Goal: Information Seeking & Learning: Learn about a topic

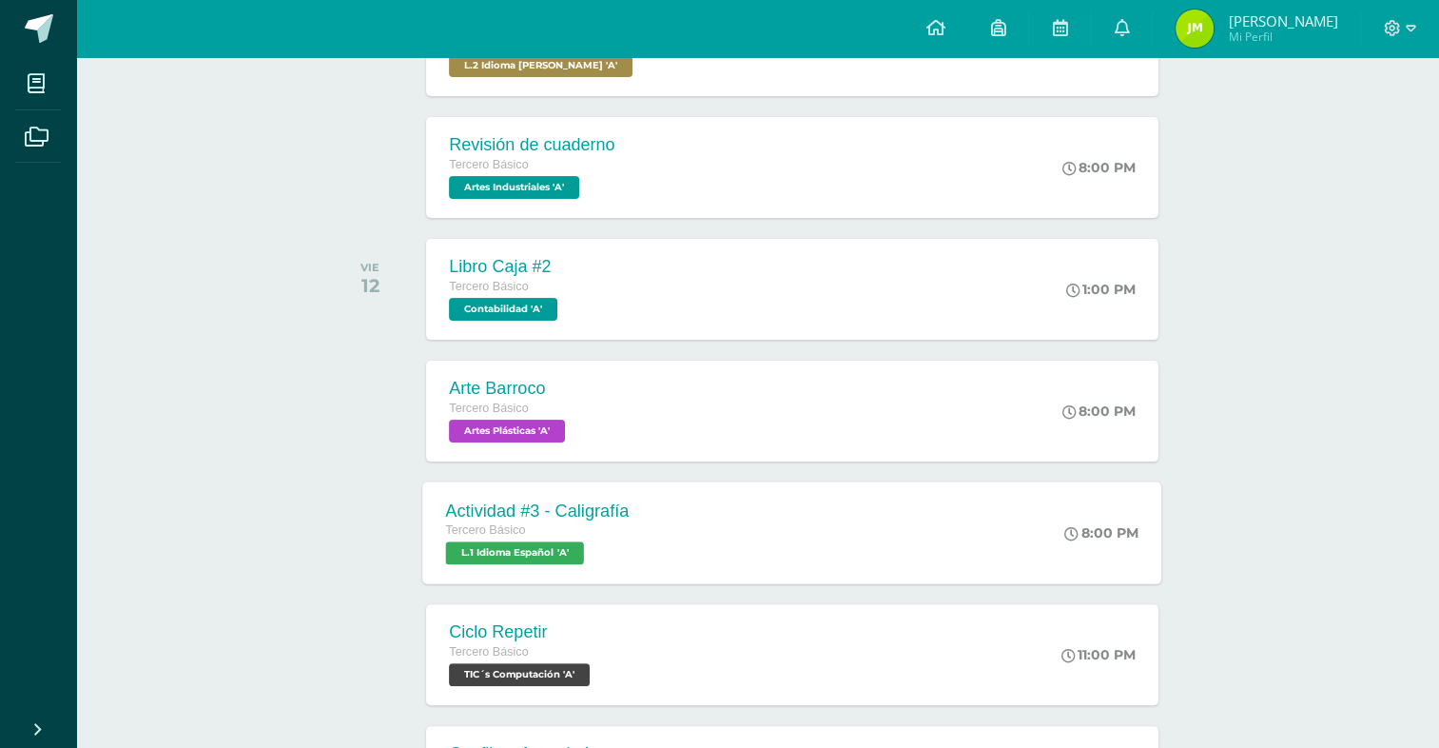
scroll to position [476, 0]
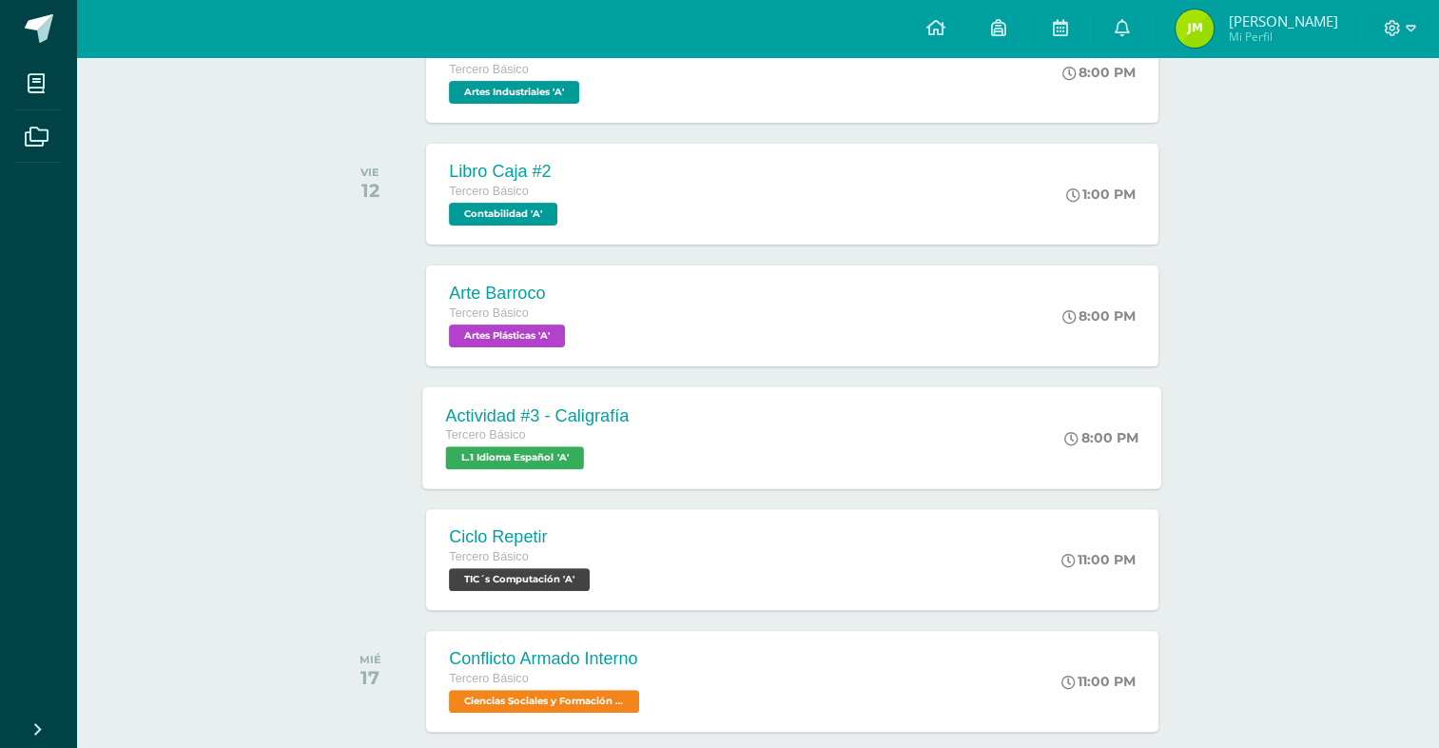
click at [578, 430] on div "Tercero Básico" at bounding box center [538, 435] width 184 height 21
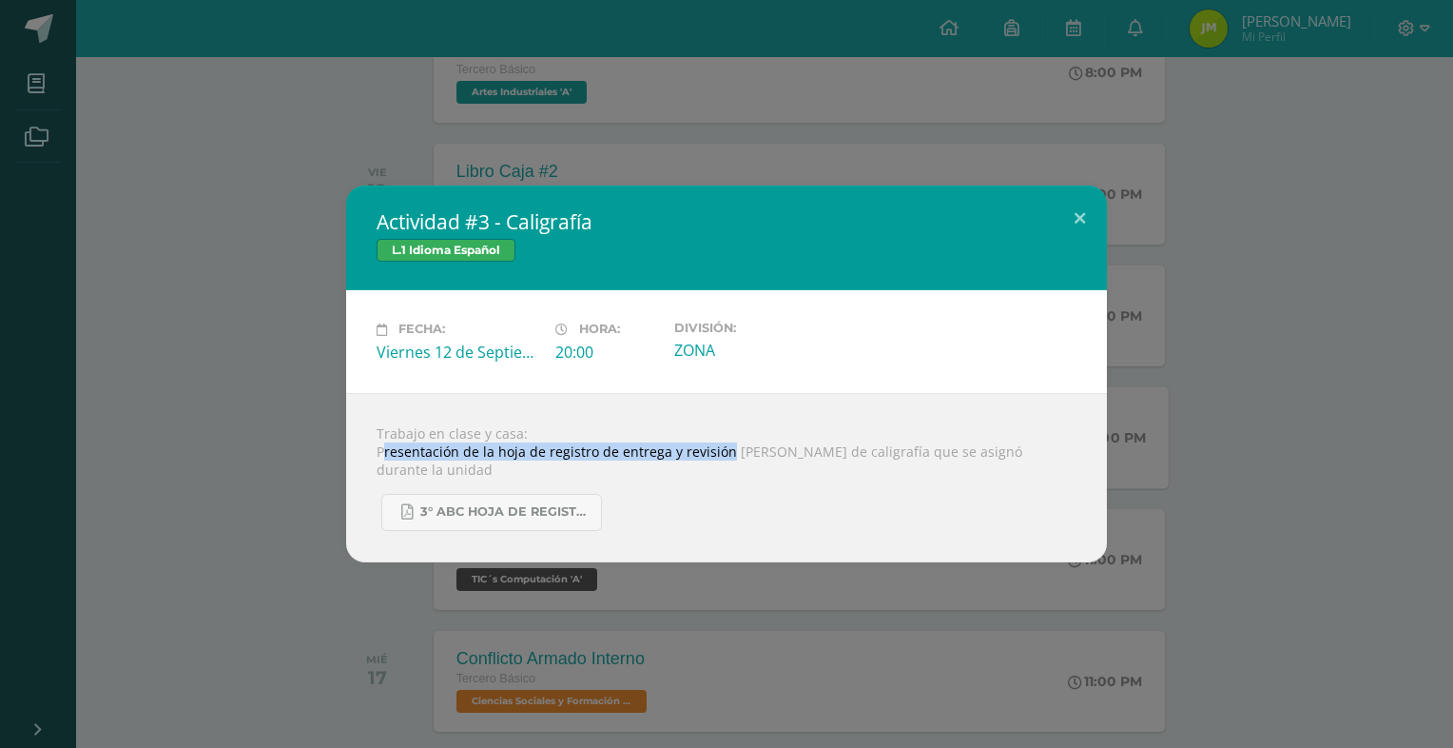
drag, startPoint x: 385, startPoint y: 455, endPoint x: 738, endPoint y: 451, distance: 352.9
click at [738, 451] on div "Trabajo en clase y casa: Presentación de la hoja de registro de entrega y revis…" at bounding box center [726, 477] width 761 height 169
drag, startPoint x: 738, startPoint y: 451, endPoint x: 785, endPoint y: 497, distance: 65.2
click at [785, 497] on div "3° ABC HOJA DE REGISTRO - UNIDAD FINAL.pdf" at bounding box center [727, 504] width 700 height 52
drag, startPoint x: 690, startPoint y: 511, endPoint x: 643, endPoint y: 529, distance: 50.0
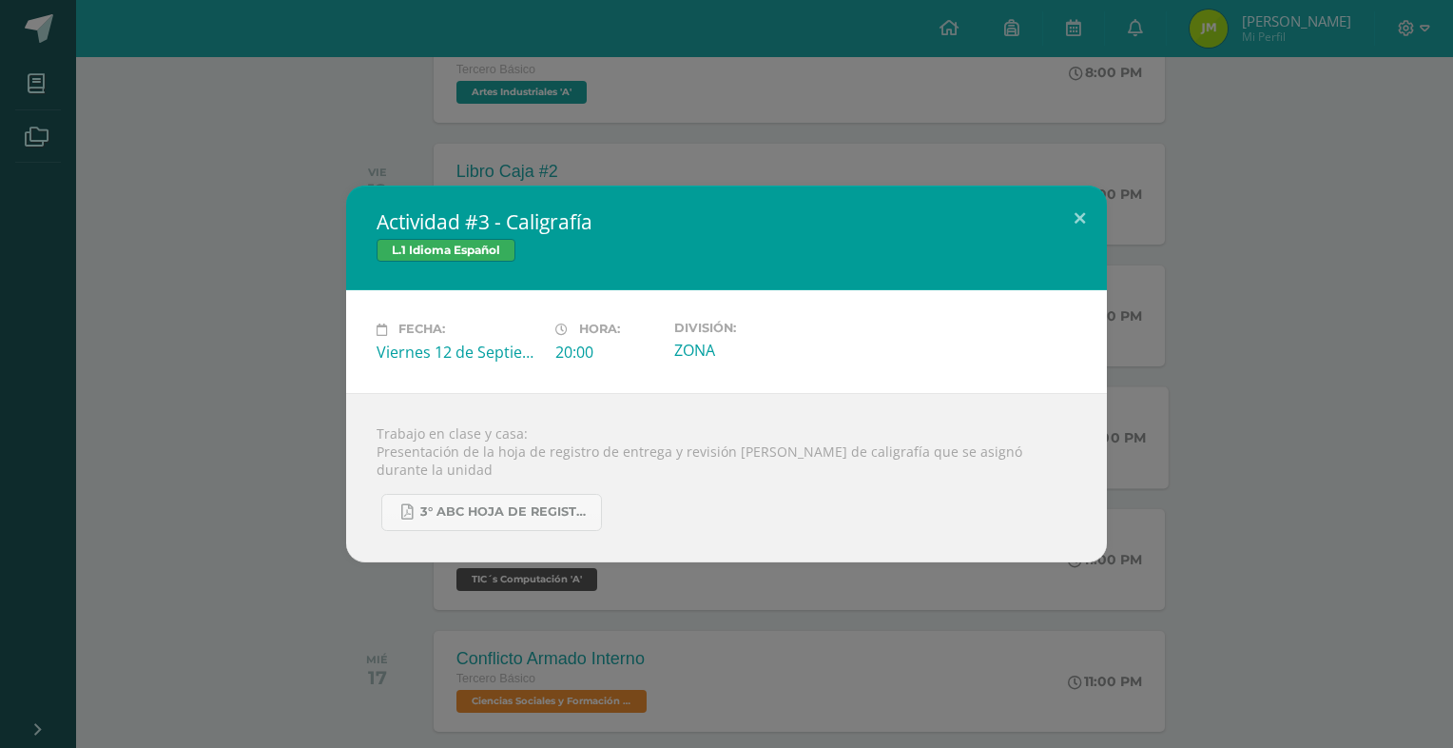
drag, startPoint x: 643, startPoint y: 529, endPoint x: 498, endPoint y: 417, distance: 183.0
click at [498, 411] on div "Trabajo en clase y casa: Presentación de la hoja de registro de entrega y revis…" at bounding box center [726, 477] width 761 height 169
click at [1065, 205] on button at bounding box center [1080, 217] width 54 height 65
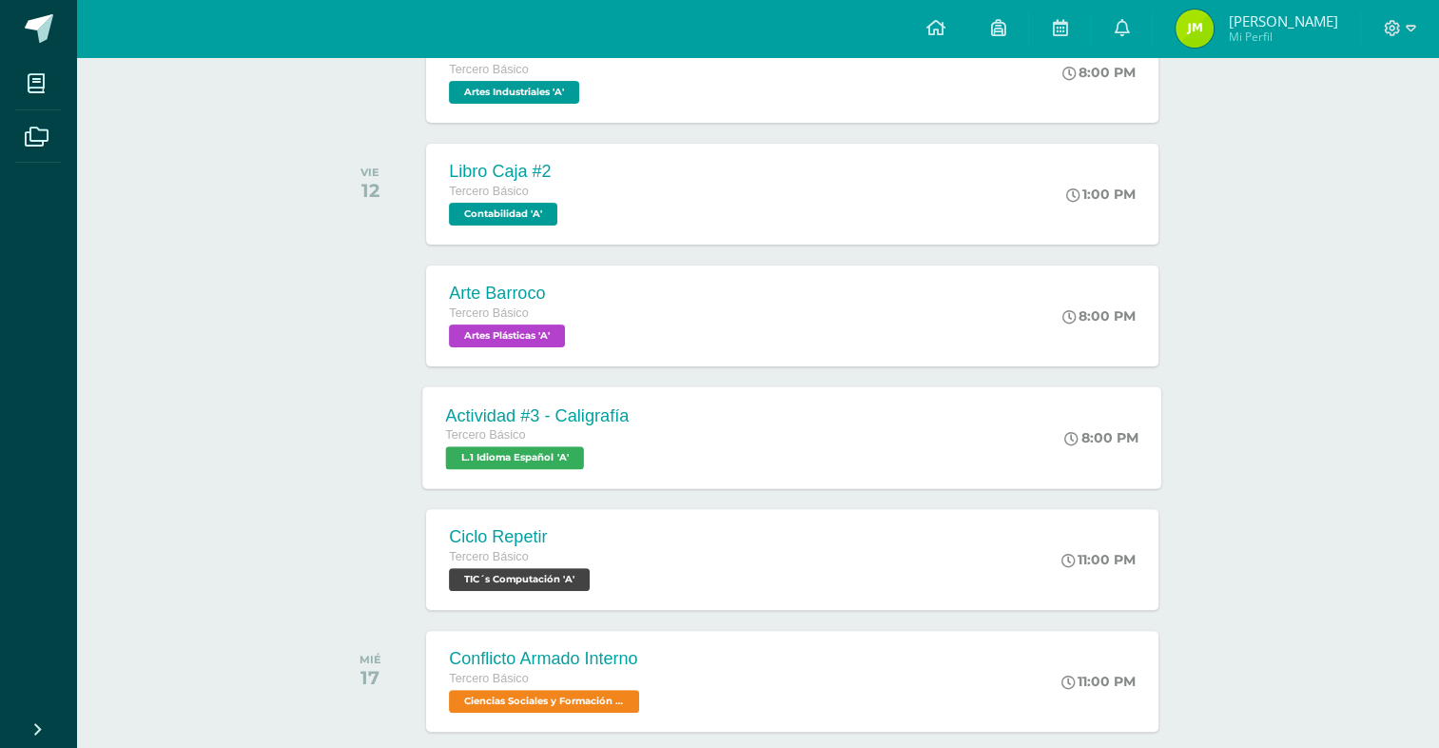
click at [297, 169] on div "todas las Actividades No tienes actividades Échale un vistazo a los demás perío…" at bounding box center [757, 459] width 937 height 1492
drag, startPoint x: 1004, startPoint y: 750, endPoint x: 949, endPoint y: 750, distance: 55.2
drag, startPoint x: 949, startPoint y: 750, endPoint x: 1016, endPoint y: 314, distance: 441.6
click at [1282, 244] on div "Actividades recientes y próximas Tablero Pendientes de entrega Entregadas todas…" at bounding box center [757, 393] width 1363 height 1624
click at [1295, 391] on div "Actividades recientes y próximas Tablero Pendientes de entrega Entregadas todas…" at bounding box center [757, 393] width 1363 height 1624
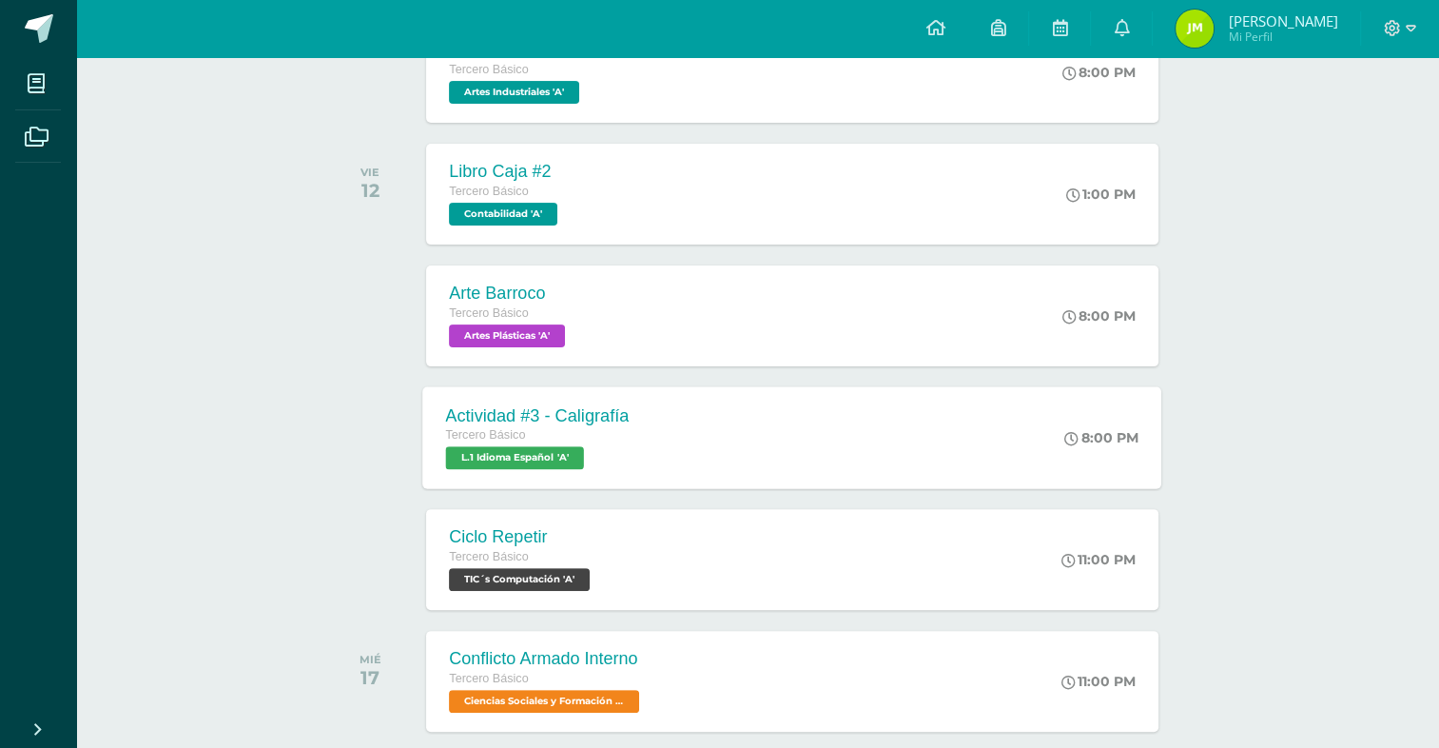
click at [1336, 376] on div "Actividades recientes y próximas Tablero Pendientes de entrega Entregadas todas…" at bounding box center [757, 393] width 1363 height 1624
click at [644, 334] on div "Arte Barroco Tercero Básico Artes Plásticas 'A' 8:00 PM Arte Barroco Artes Plás…" at bounding box center [792, 315] width 739 height 102
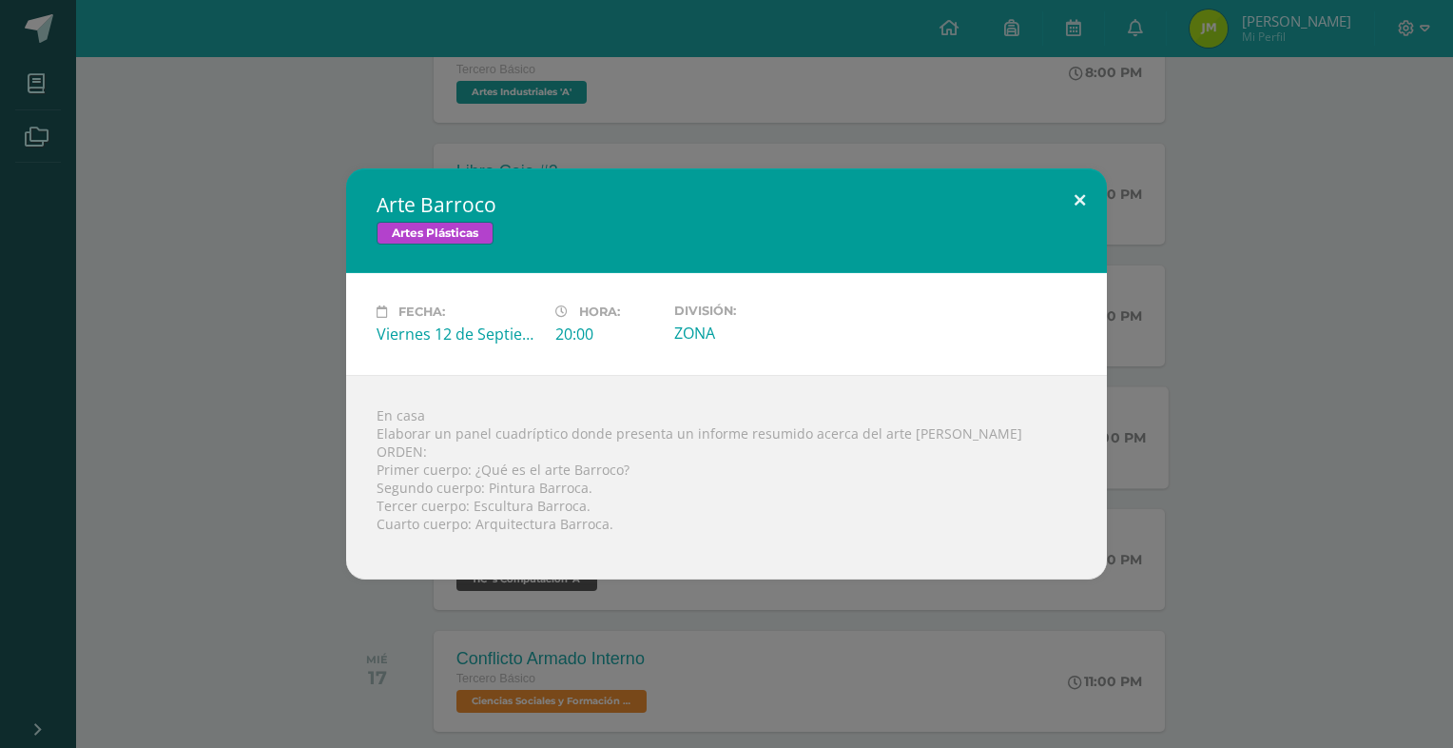
click at [1078, 198] on button at bounding box center [1080, 200] width 54 height 65
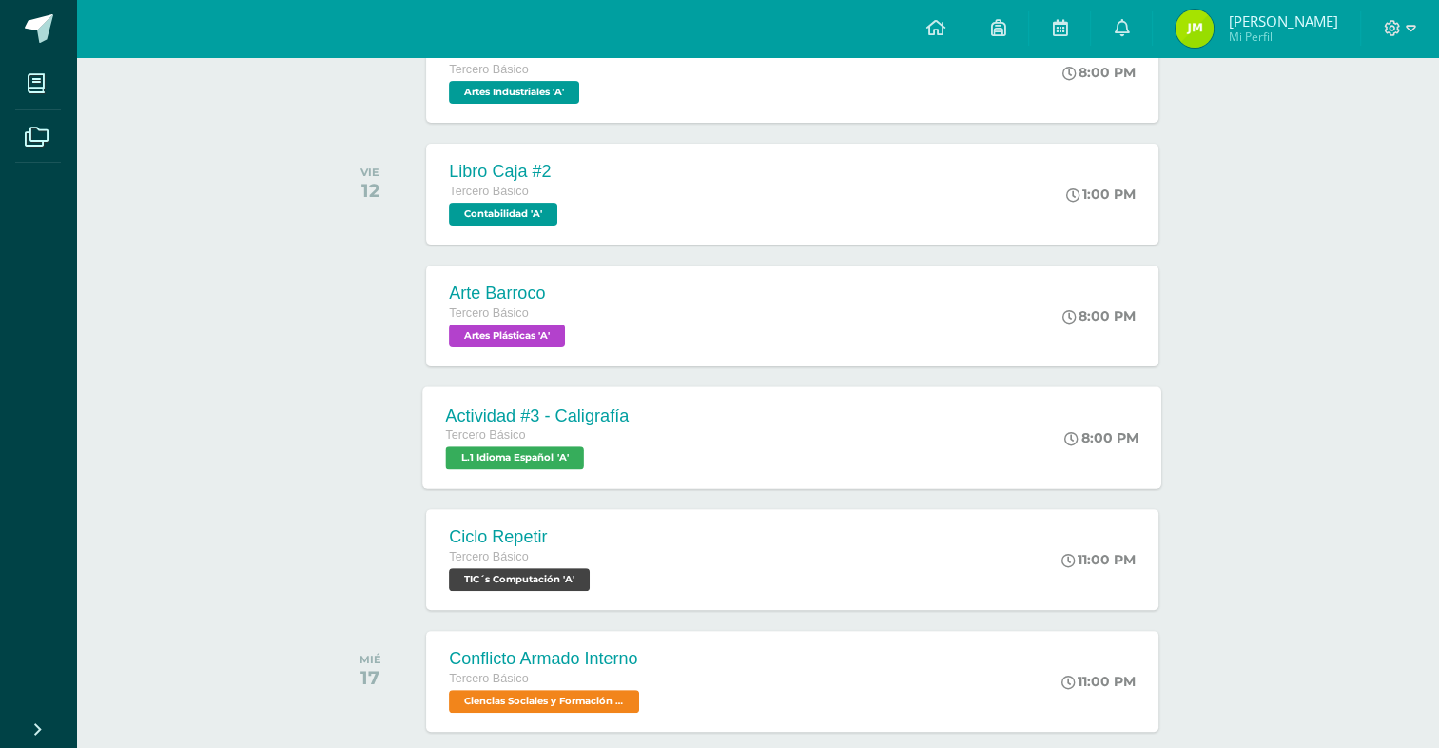
scroll to position [0, 0]
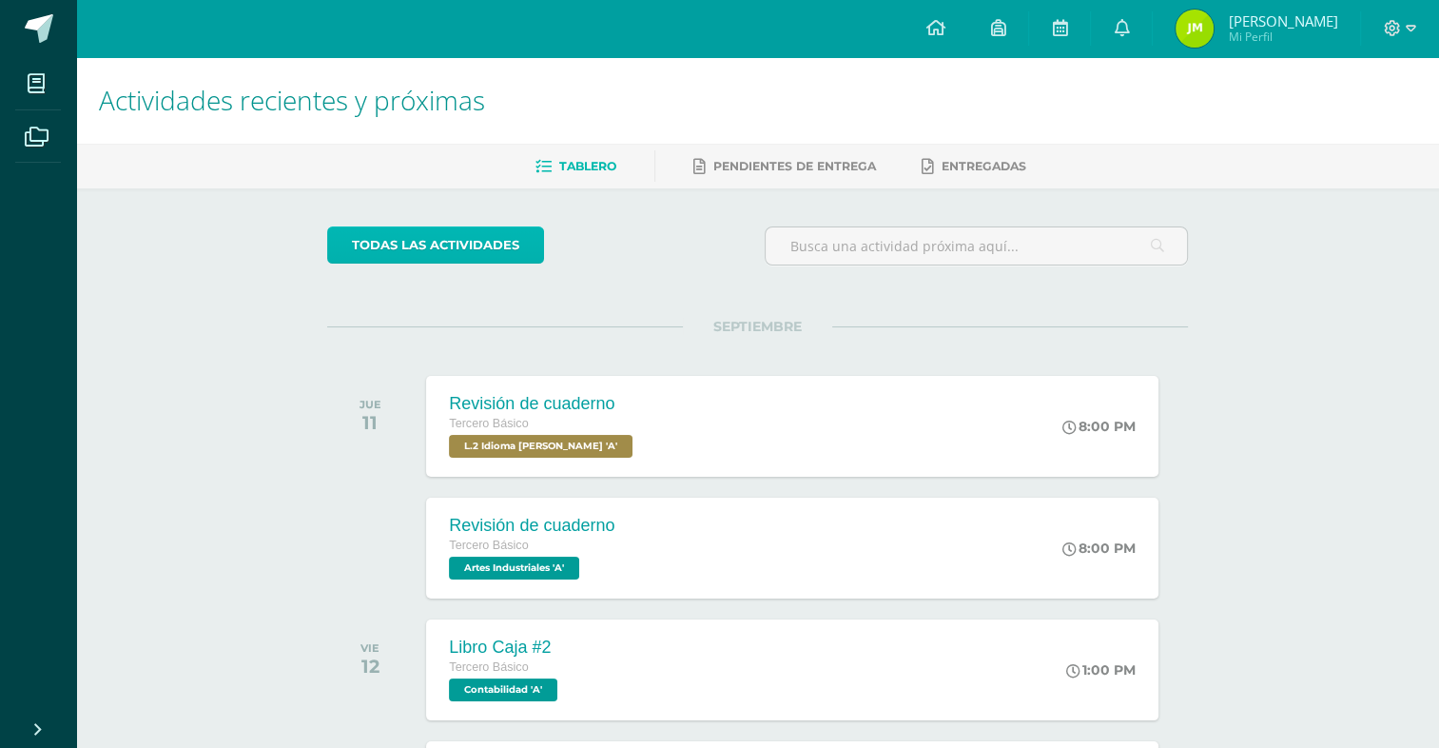
click at [457, 235] on link "todas las Actividades" at bounding box center [435, 244] width 217 height 37
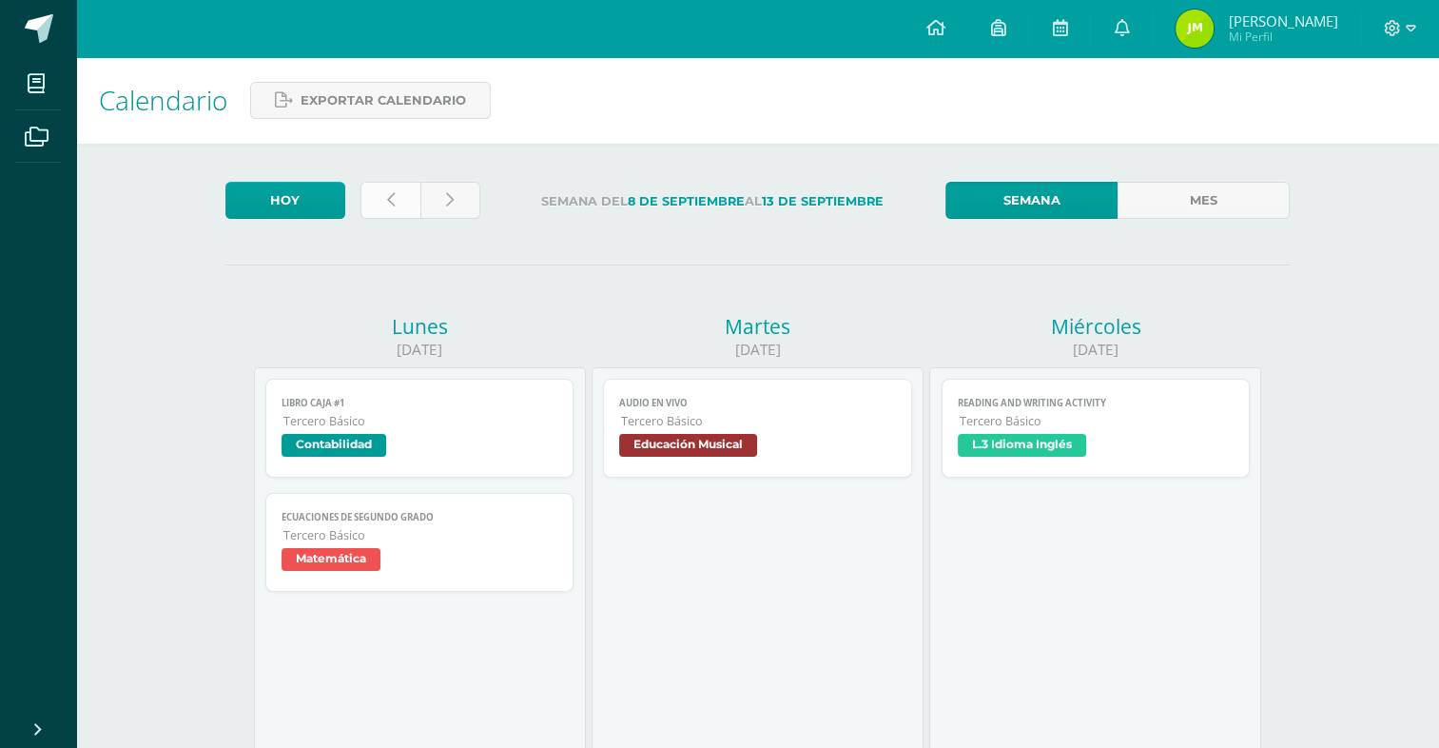
click at [383, 207] on link at bounding box center [390, 200] width 60 height 37
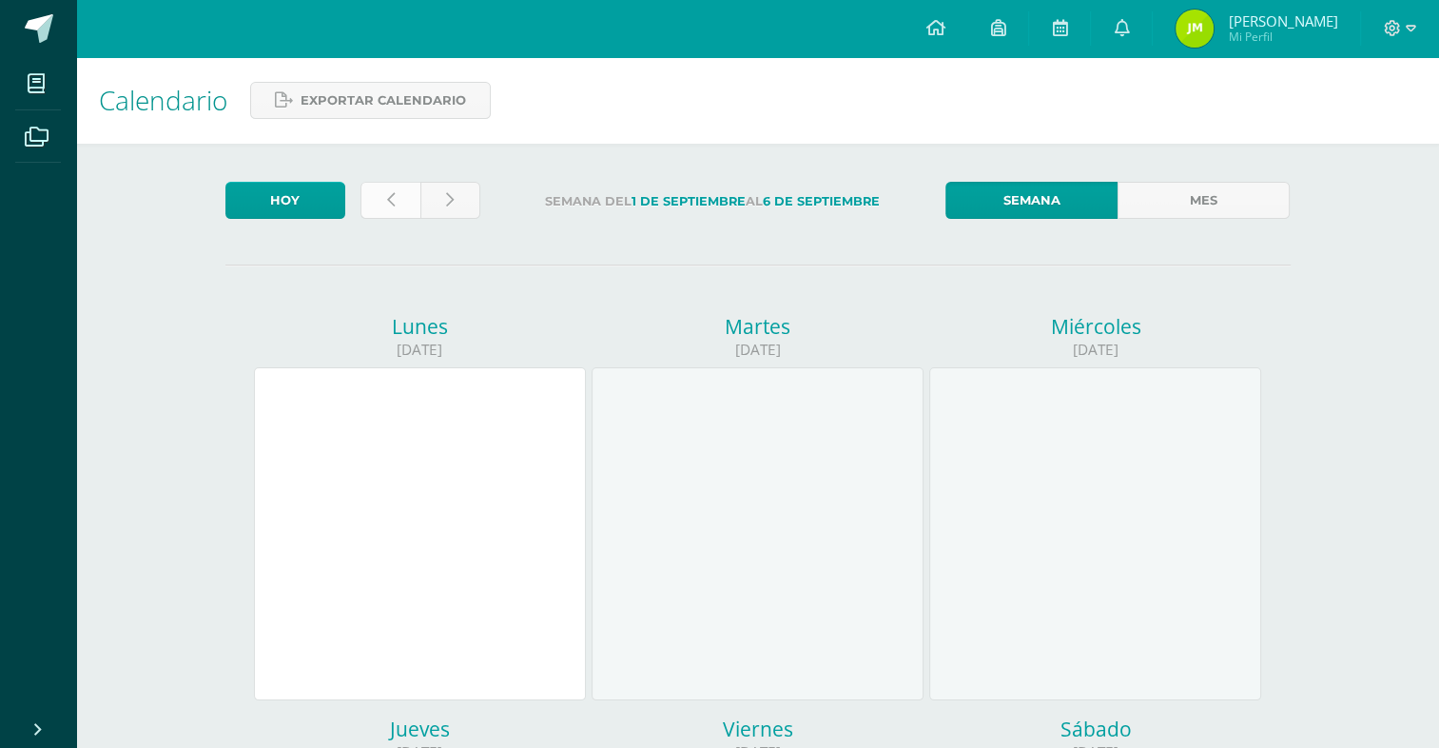
click at [388, 211] on link at bounding box center [390, 200] width 60 height 37
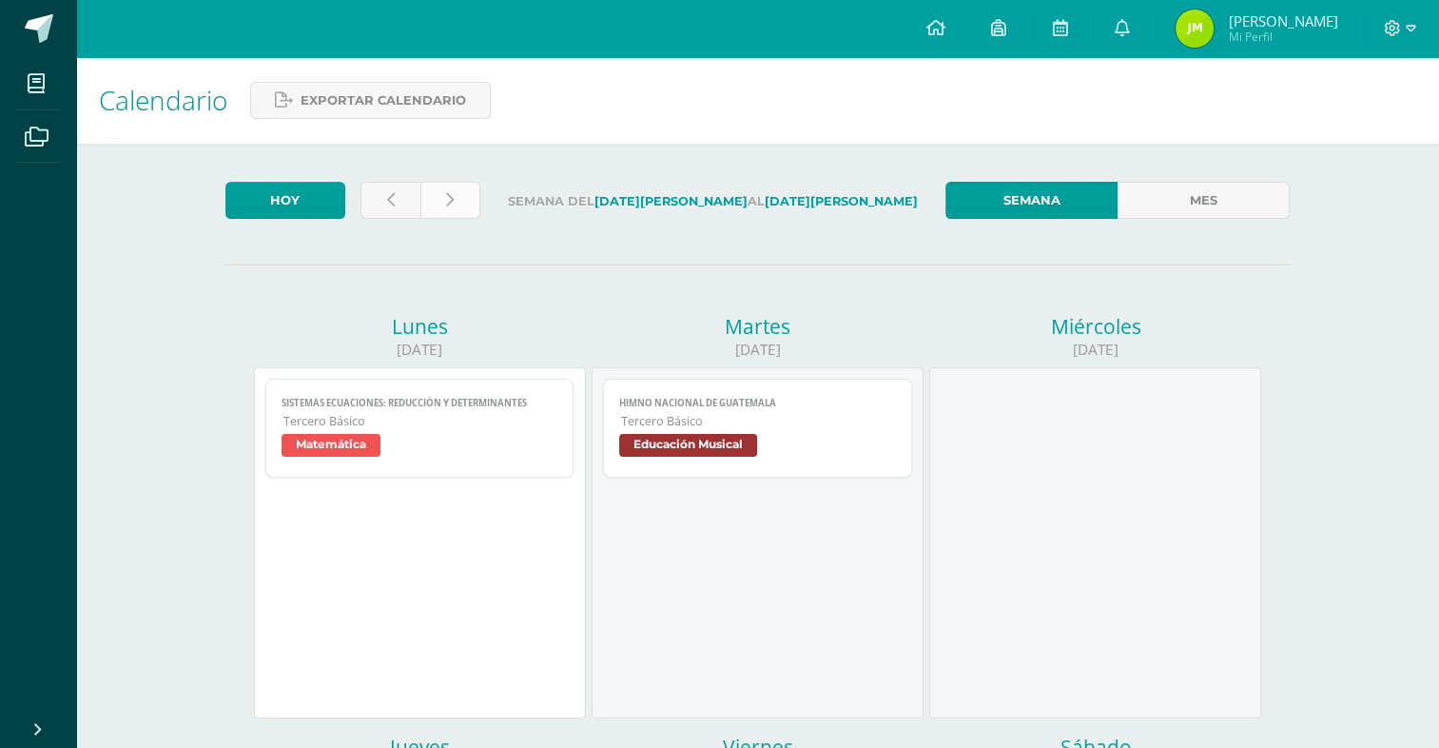
click at [460, 205] on link at bounding box center [450, 200] width 60 height 37
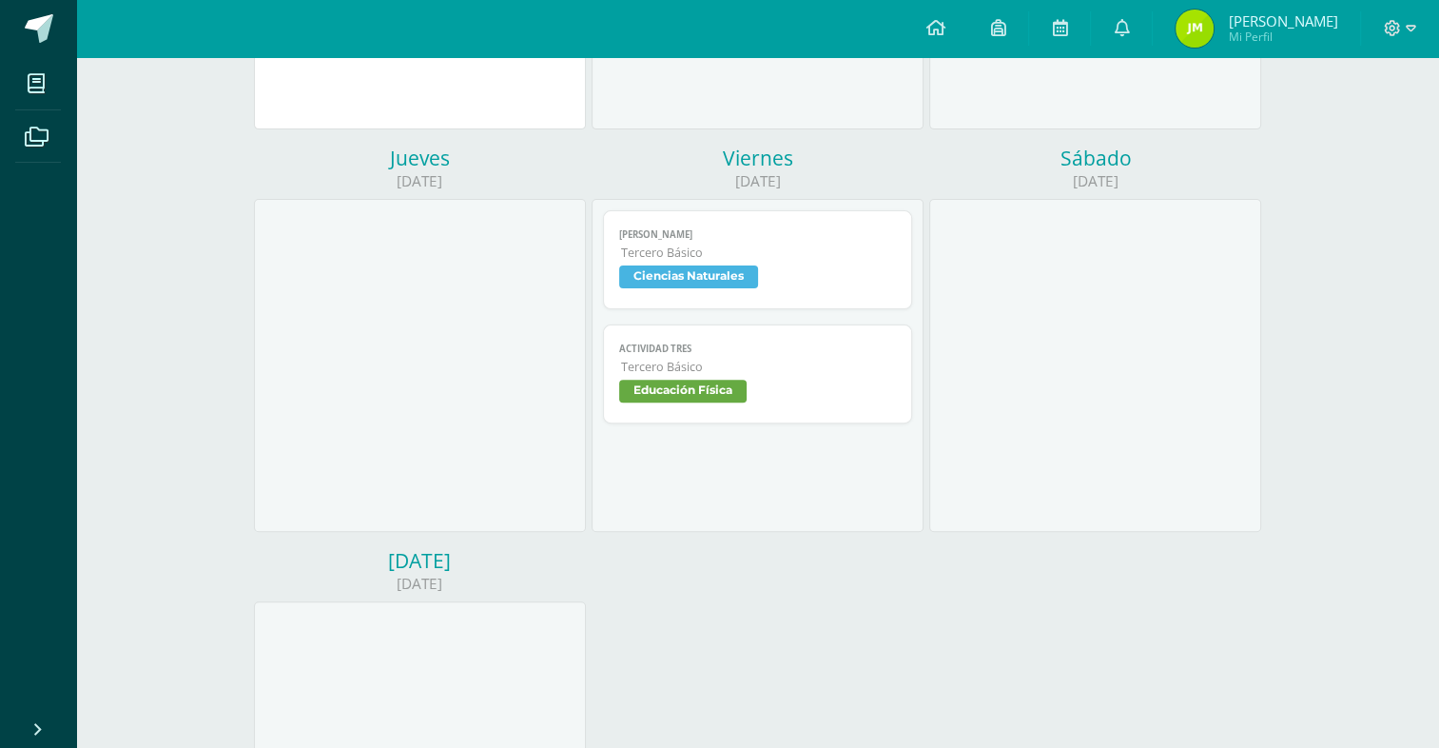
scroll to position [666, 0]
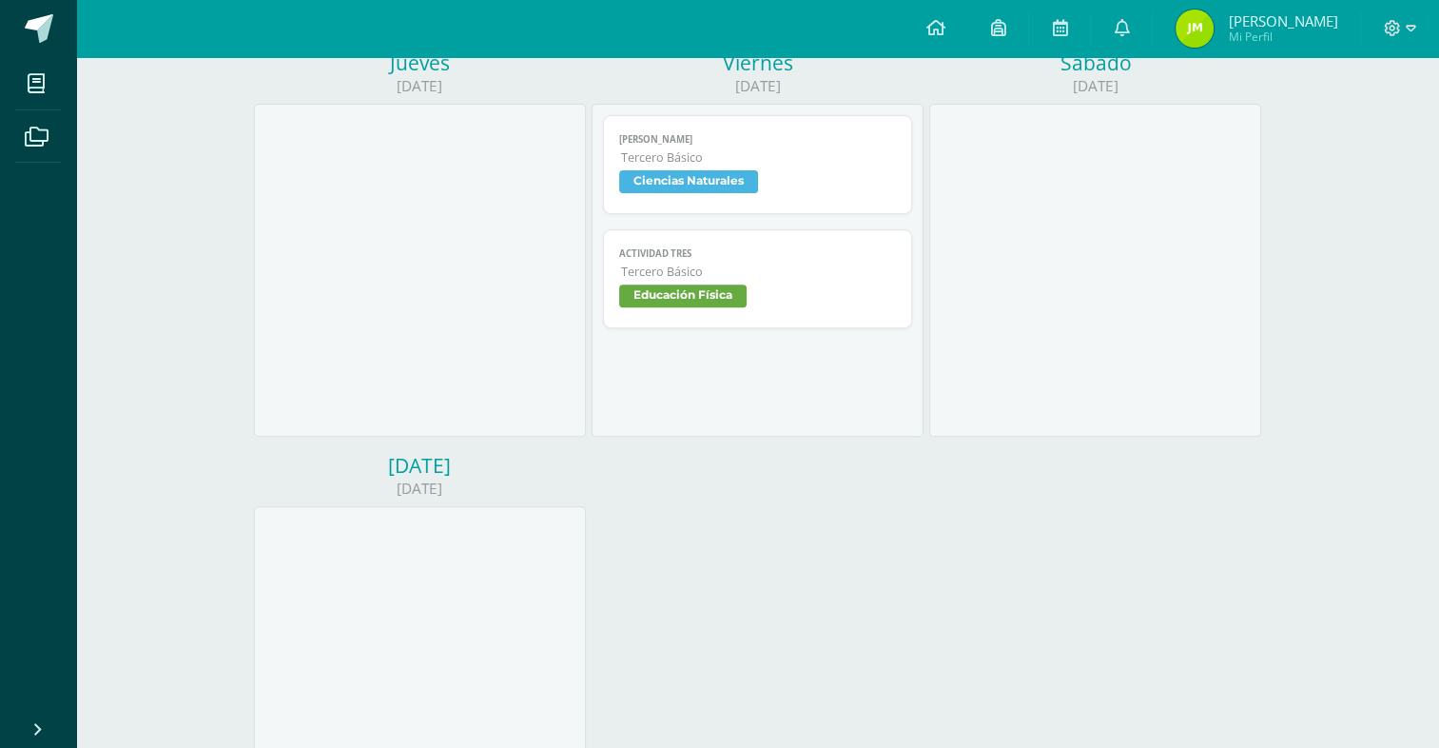
click at [673, 153] on span "Tercero Básico" at bounding box center [758, 157] width 275 height 16
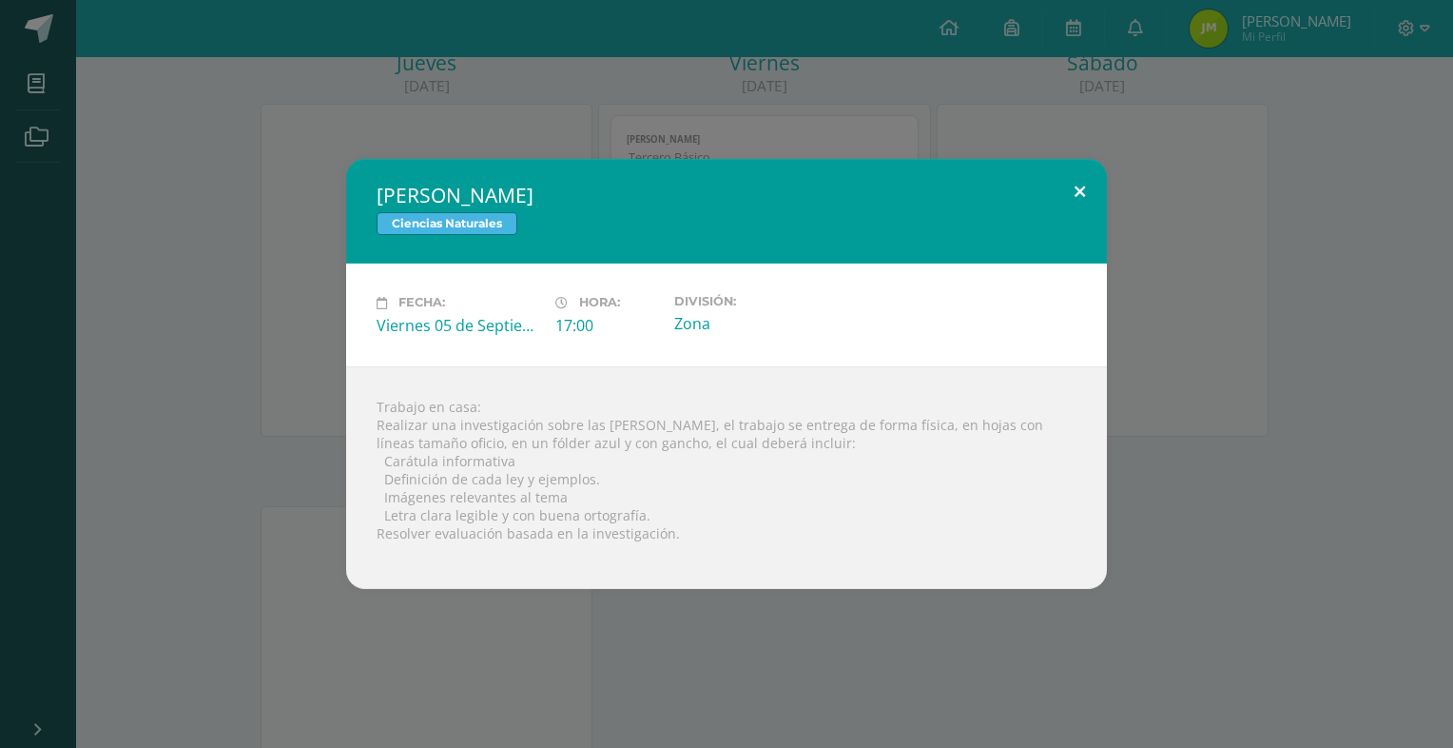
click at [1081, 184] on button at bounding box center [1080, 191] width 54 height 65
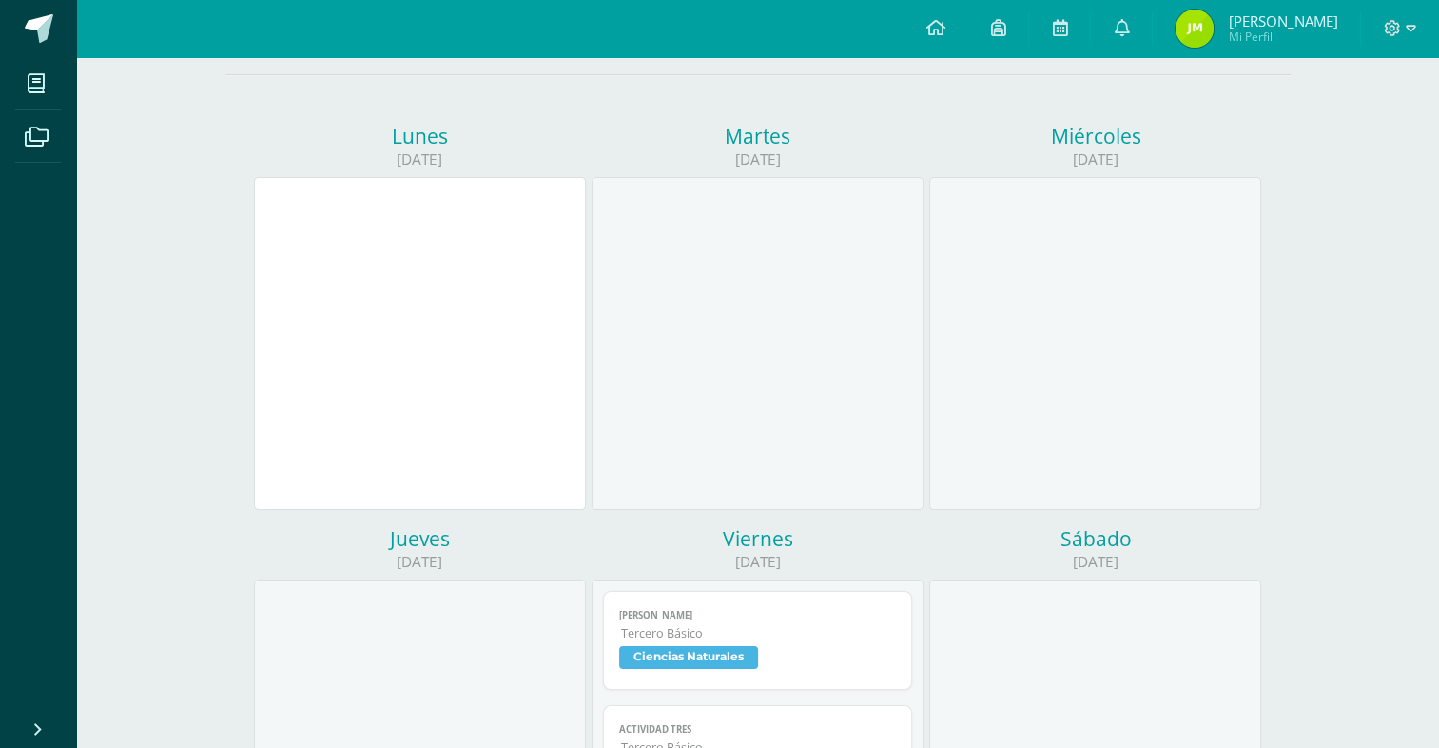
scroll to position [0, 0]
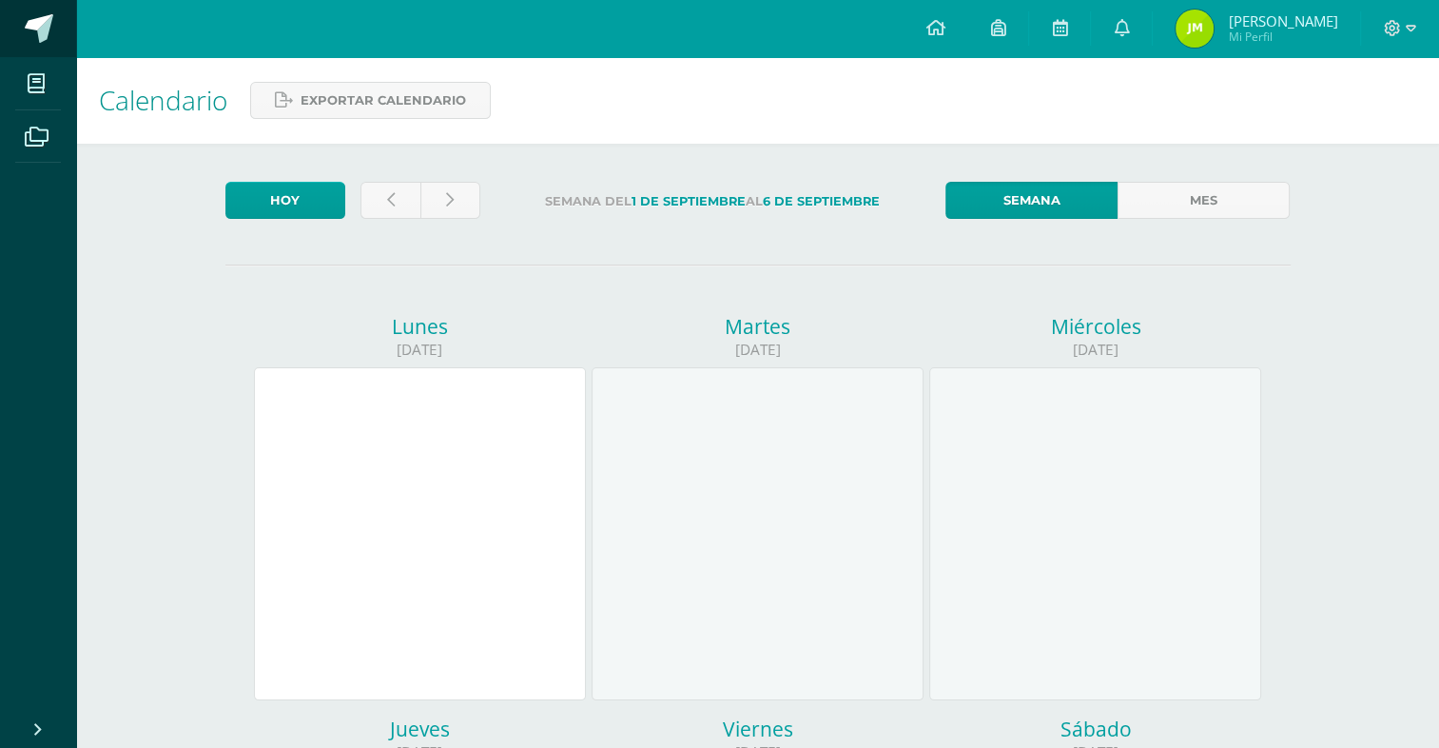
click at [41, 29] on span at bounding box center [39, 28] width 29 height 29
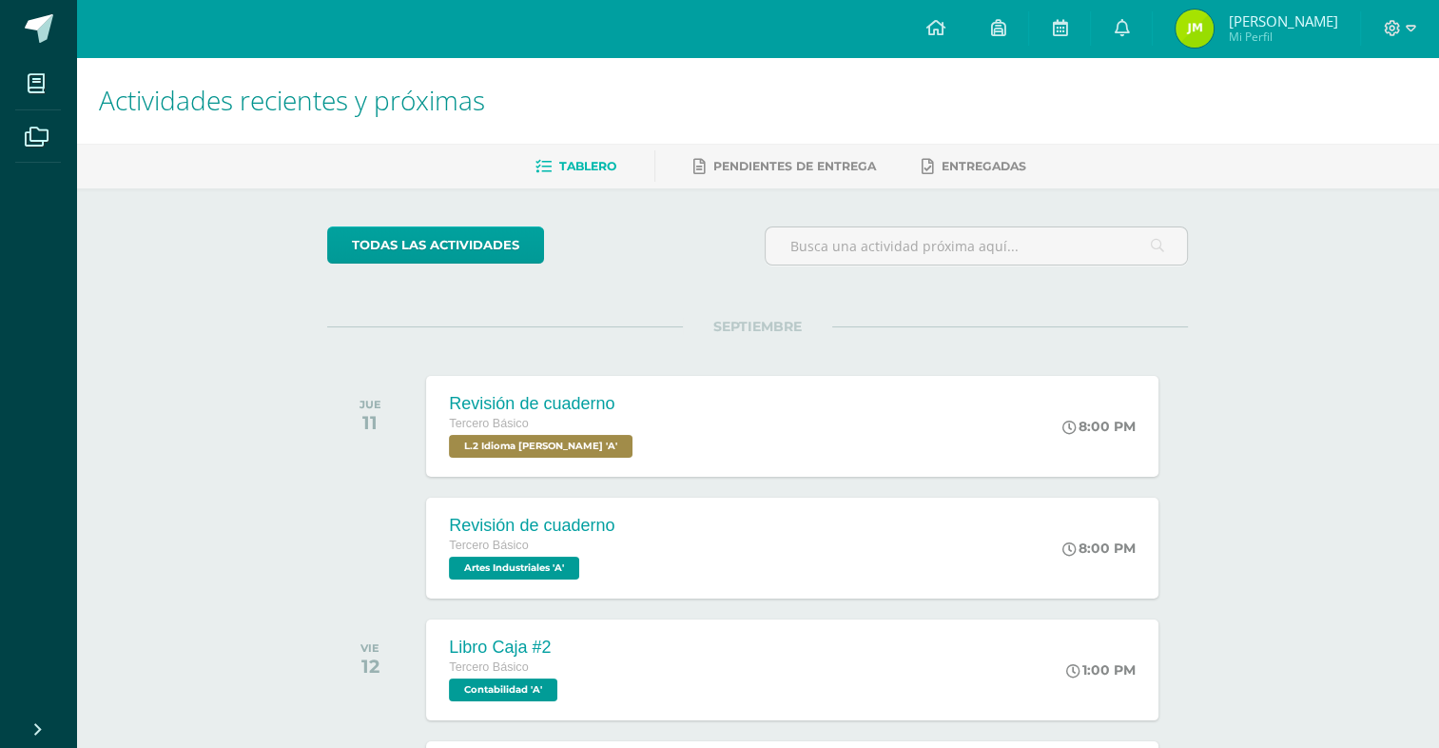
scroll to position [457, 0]
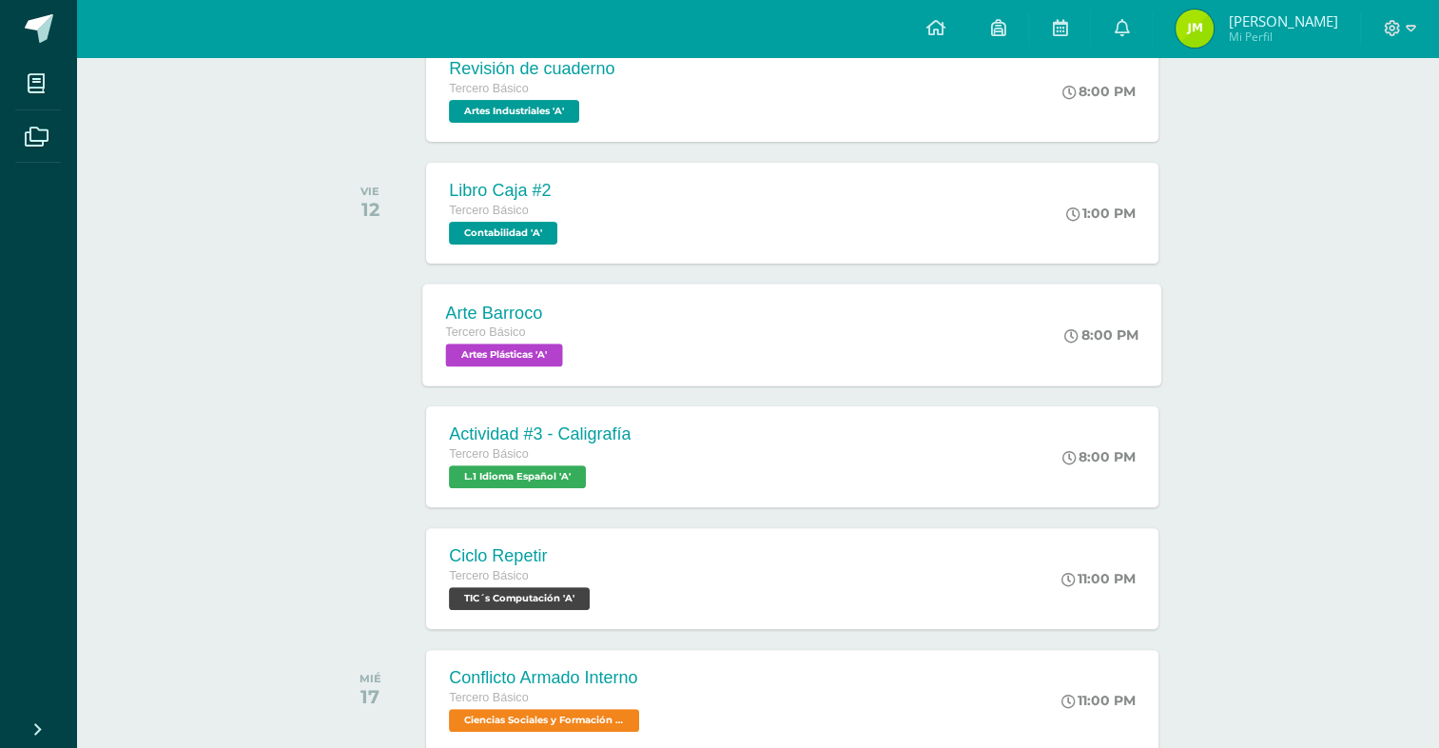
click at [681, 329] on div "Arte Barroco Tercero Básico Artes Plásticas 'A' 8:00 PM Arte Barroco Artes Plás…" at bounding box center [792, 334] width 739 height 102
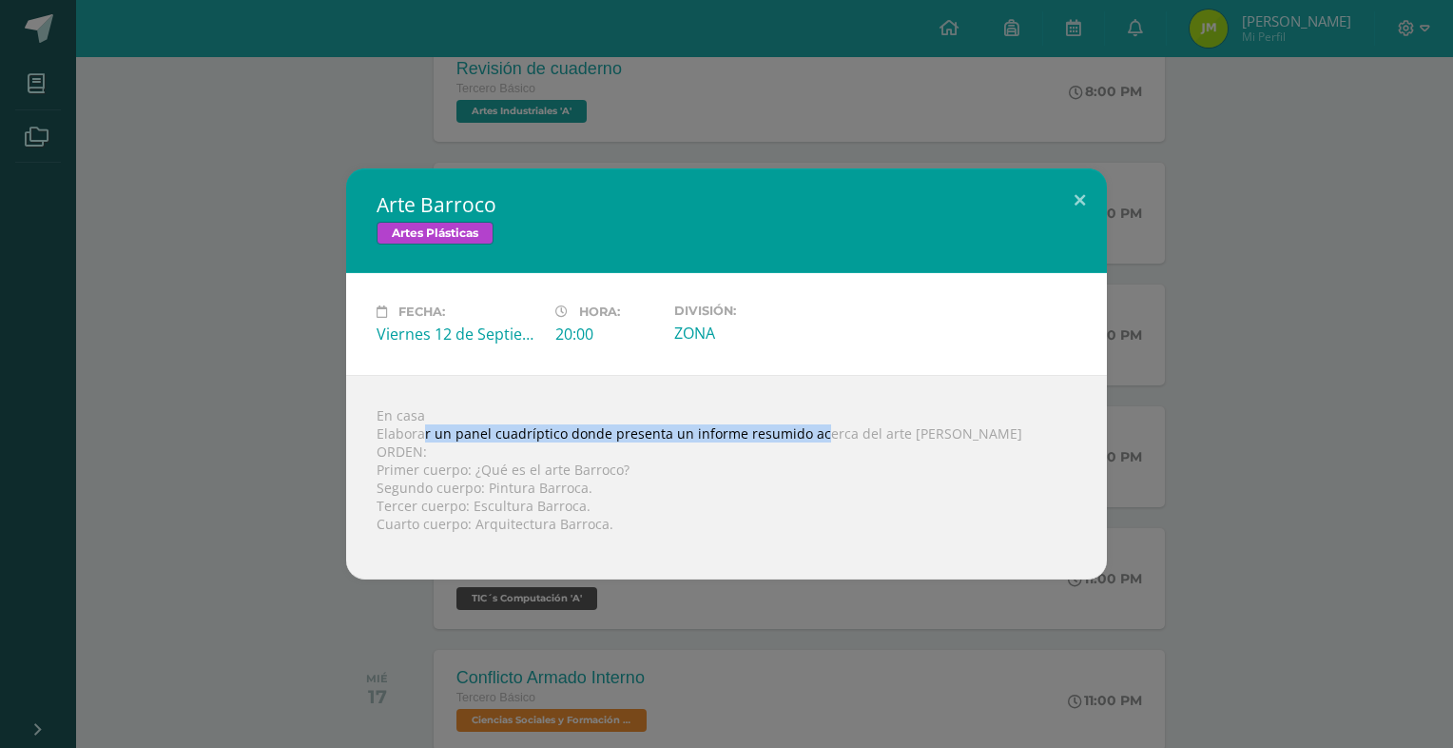
drag, startPoint x: 438, startPoint y: 431, endPoint x: 832, endPoint y: 439, distance: 394.8
click at [831, 439] on div "En casa Elaborar un panel cuadríptico donde presenta un informe resumido acerca…" at bounding box center [726, 477] width 761 height 205
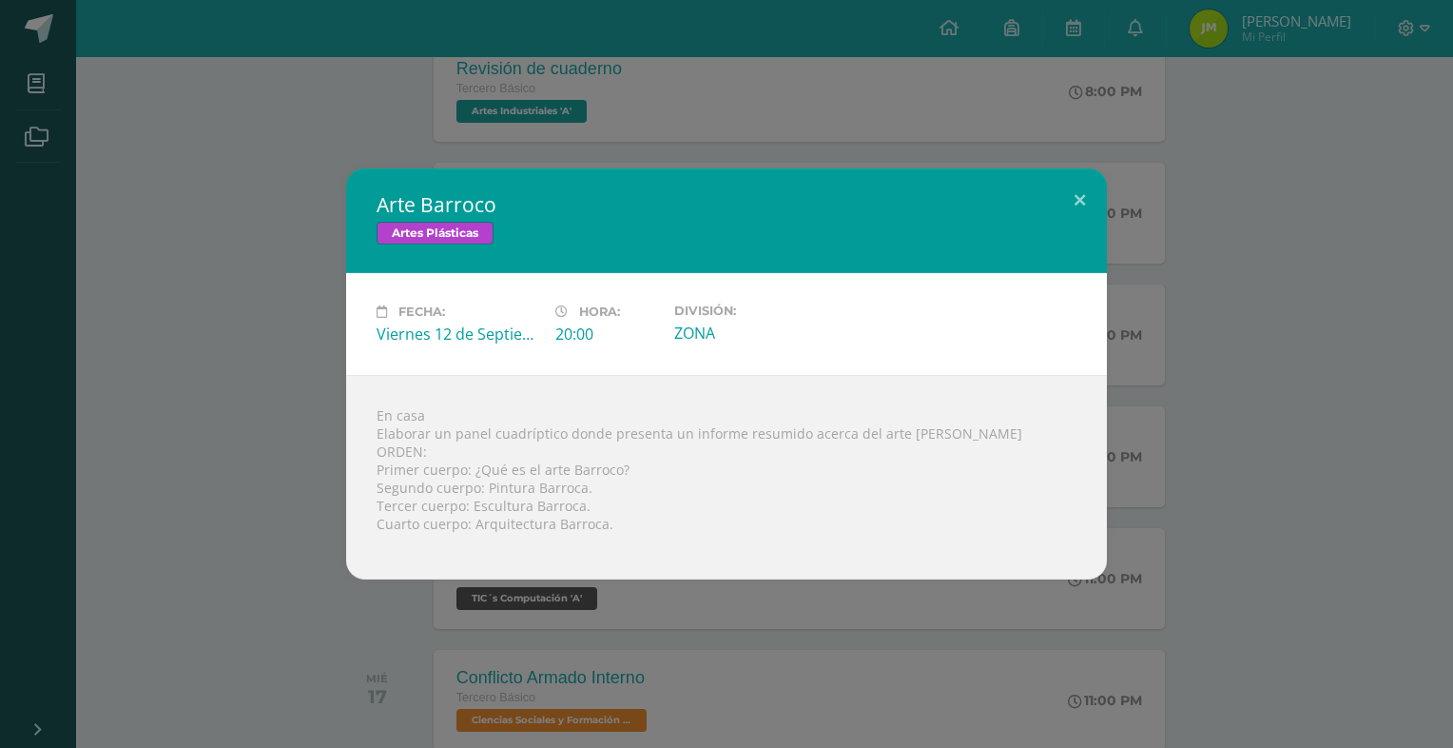
drag, startPoint x: 832, startPoint y: 439, endPoint x: 799, endPoint y: 508, distance: 76.1
click at [798, 508] on div "En casa Elaborar un panel cuadríptico donde presenta un informe resumido acerca…" at bounding box center [726, 477] width 761 height 205
drag, startPoint x: 479, startPoint y: 471, endPoint x: 632, endPoint y: 474, distance: 152.2
click at [632, 474] on div "En casa Elaborar un panel cuadríptico donde presenta un informe resumido acerca…" at bounding box center [726, 477] width 761 height 205
click at [727, 515] on div "En casa Elaborar un panel cuadríptico donde presenta un informe resumido acerca…" at bounding box center [726, 477] width 761 height 205
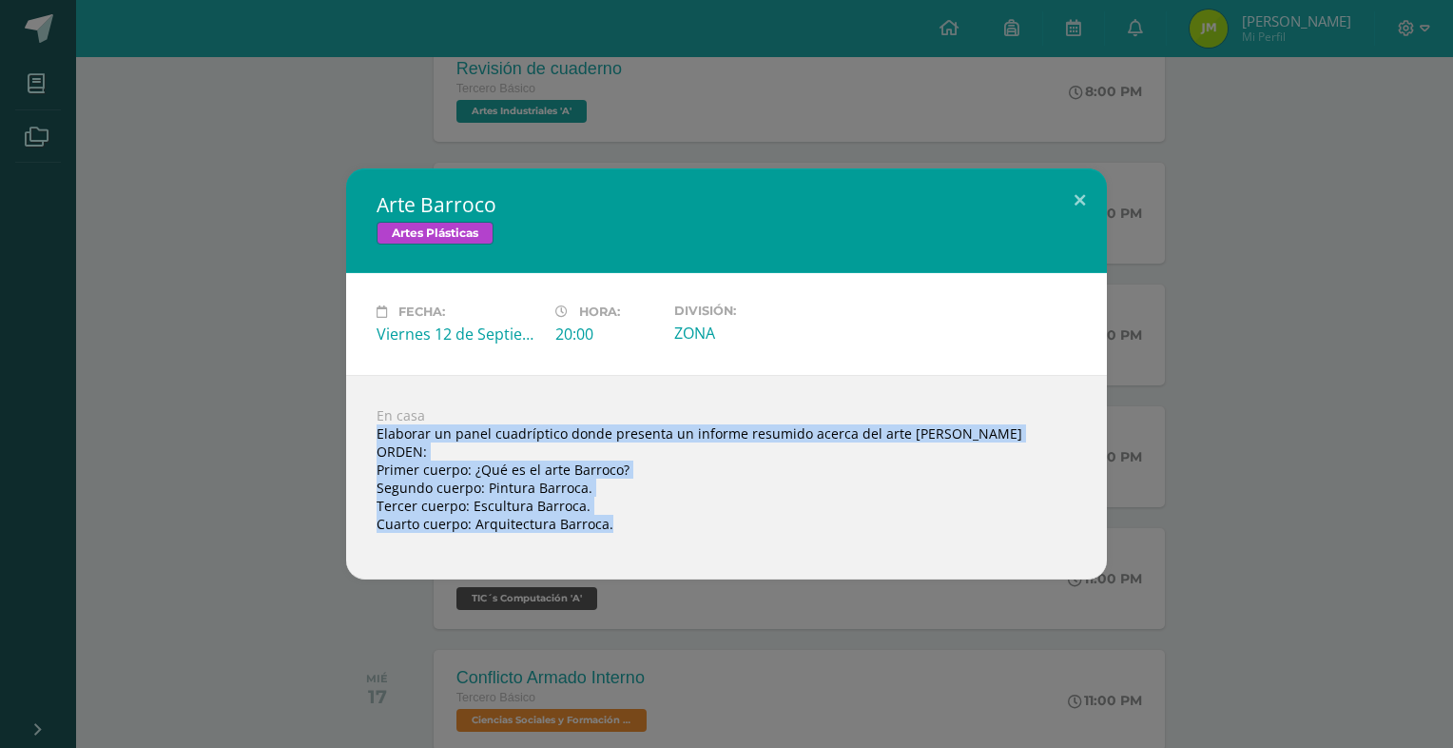
drag, startPoint x: 379, startPoint y: 432, endPoint x: 674, endPoint y: 554, distance: 319.9
click at [674, 554] on div "En casa Elaborar un panel cuadríptico donde presenta un informe resumido acerca…" at bounding box center [726, 477] width 761 height 205
click at [527, 462] on div "En casa Elaborar un panel cuadríptico donde presenta un informe resumido acerca…" at bounding box center [726, 477] width 761 height 205
click at [467, 476] on div "En casa Elaborar un panel cuadríptico donde presenta un informe resumido acerca…" at bounding box center [726, 477] width 761 height 205
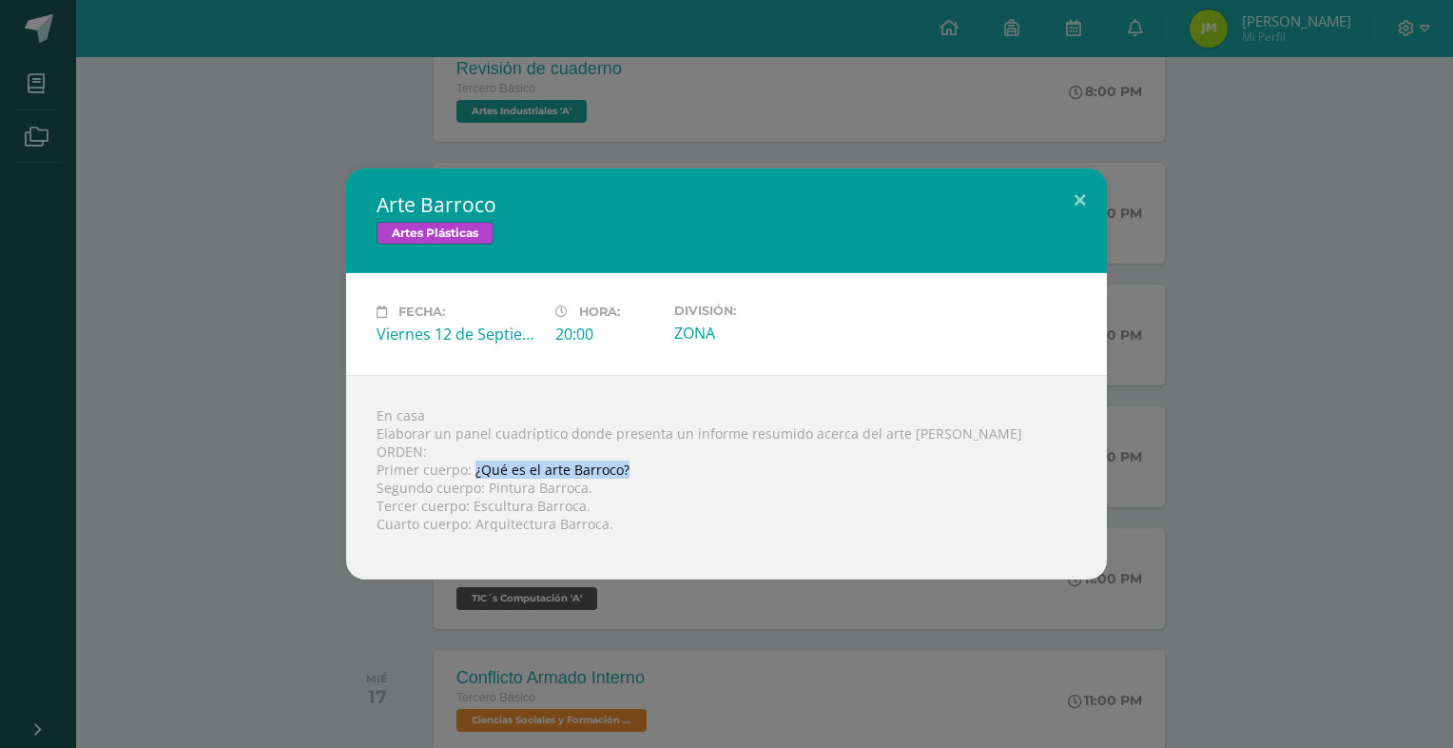
drag, startPoint x: 475, startPoint y: 470, endPoint x: 638, endPoint y: 468, distance: 163.6
click at [638, 468] on div "En casa Elaborar un panel cuadríptico donde presenta un informe resumido acerca…" at bounding box center [726, 477] width 761 height 205
copy div "¿Qué es el arte Barroco?"
click at [497, 495] on div "En casa Elaborar un panel cuadríptico donde presenta un informe resumido acerca…" at bounding box center [726, 477] width 761 height 205
click at [1234, 257] on div "Arte Barroco Artes Plásticas Fecha: Viernes 12 de Septiembre Hora: 20:00 Divisi…" at bounding box center [727, 373] width 1438 height 411
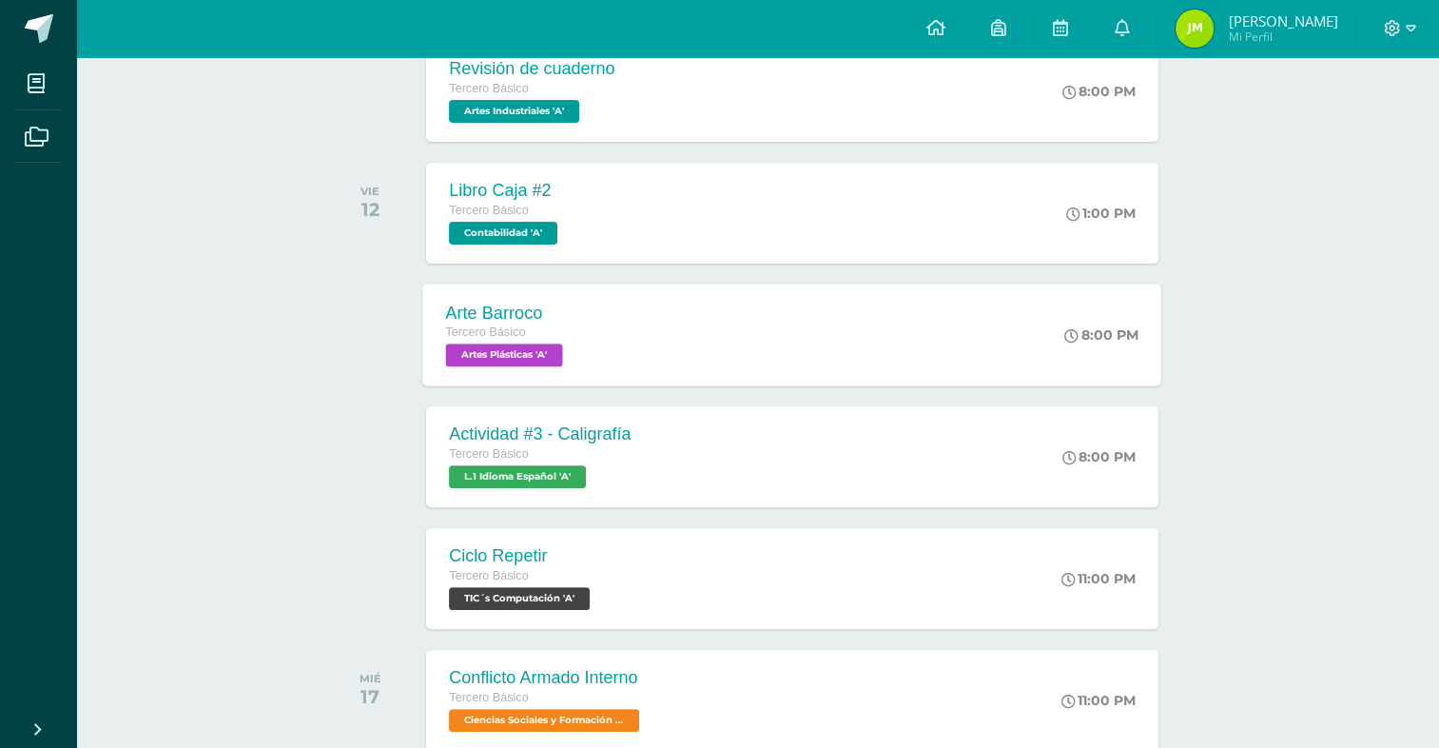
click at [660, 335] on div "Arte Barroco Tercero Básico Artes Plásticas 'A' 8:00 PM Arte Barroco Artes Plás…" at bounding box center [792, 334] width 739 height 102
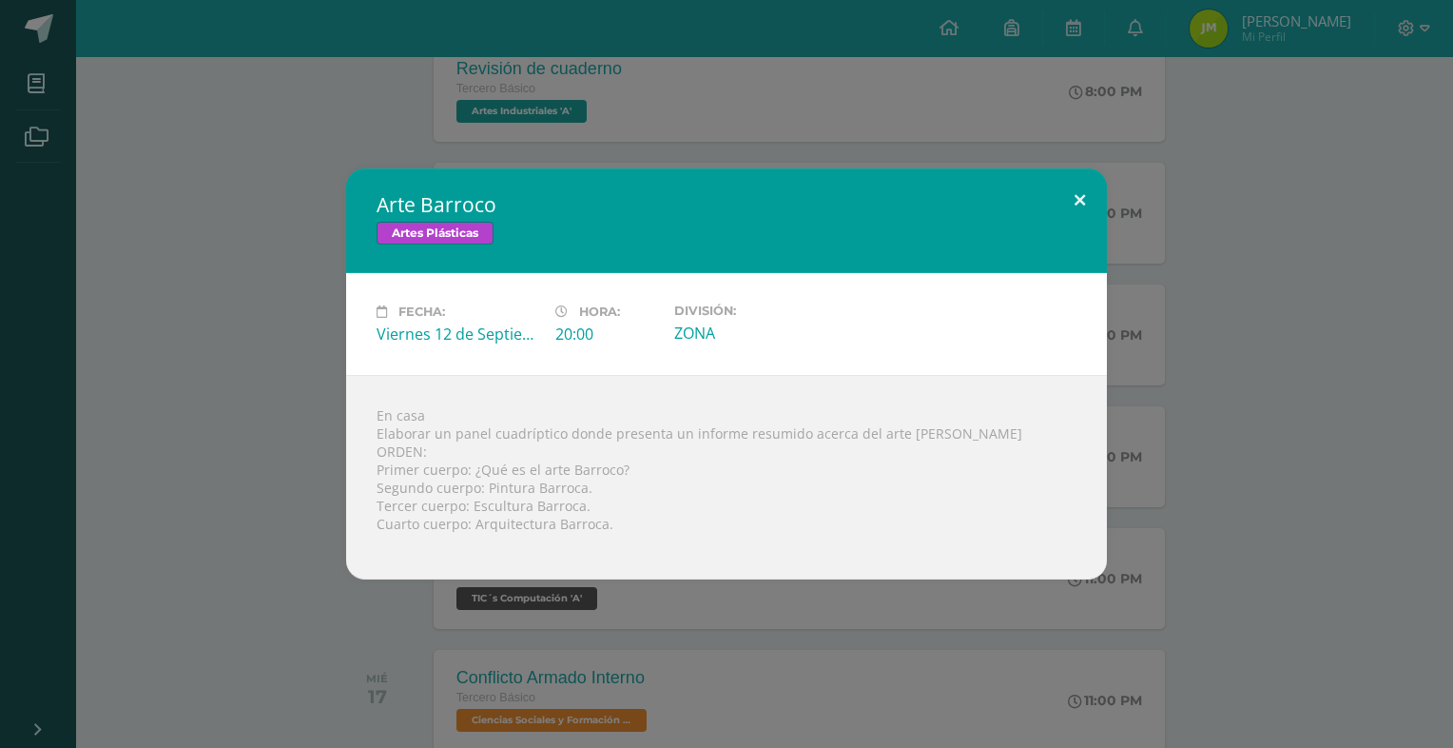
click at [1073, 198] on button at bounding box center [1080, 200] width 54 height 65
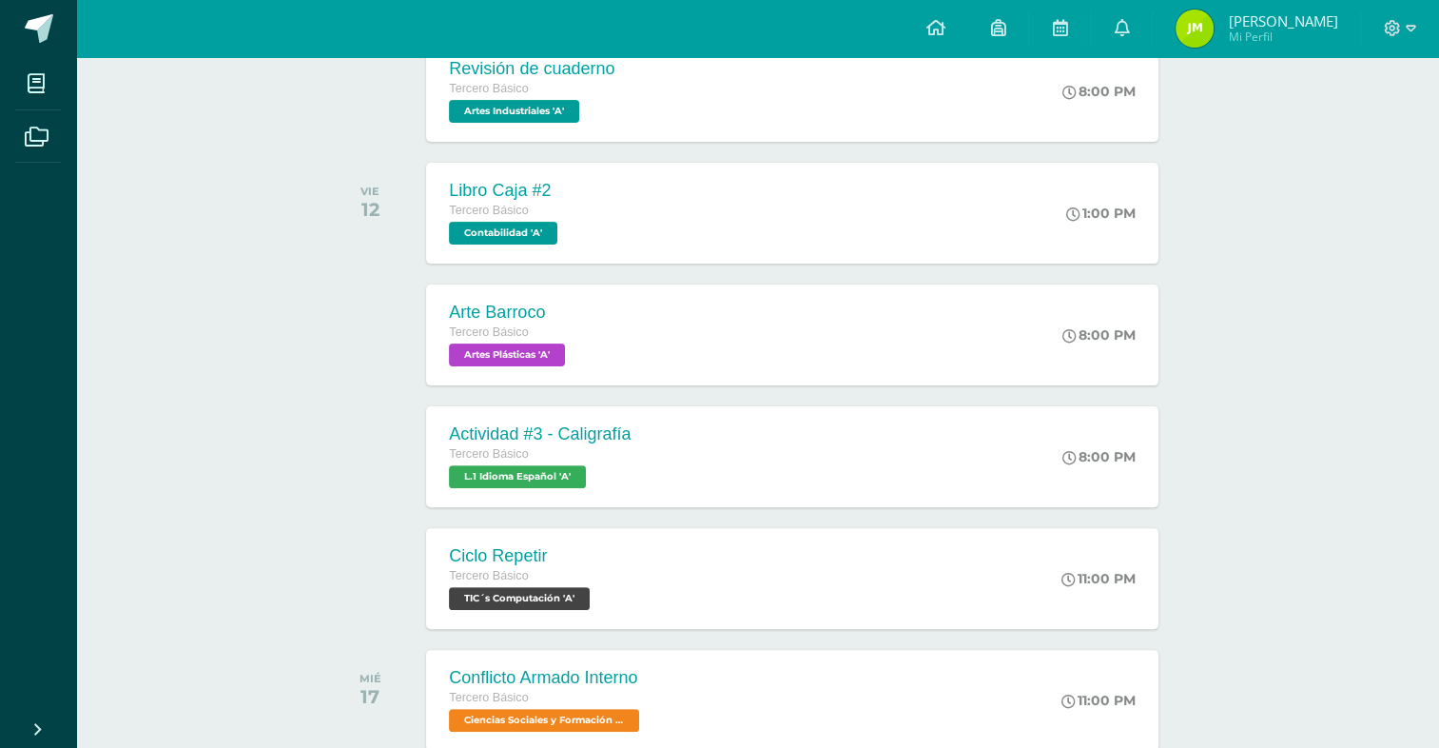
scroll to position [0, 0]
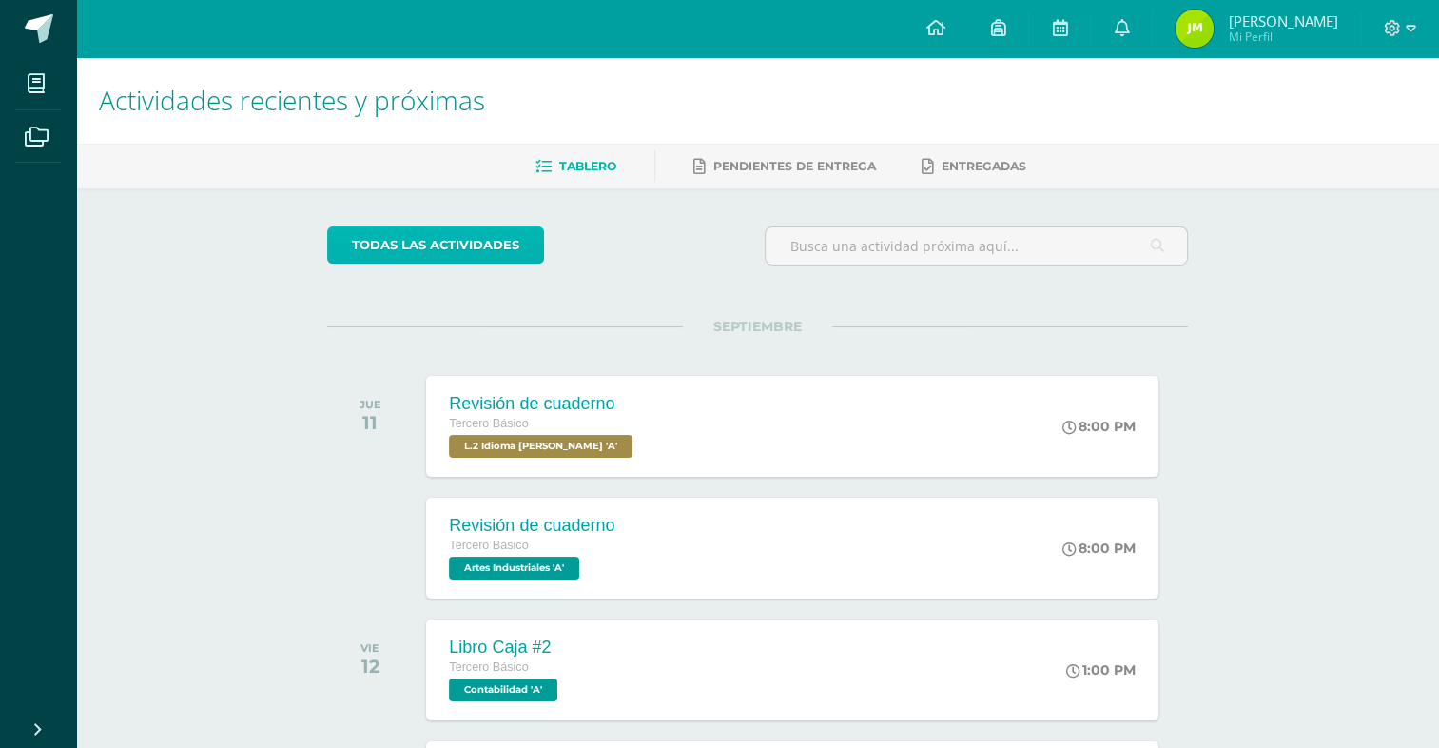
click at [399, 249] on link "todas las Actividades" at bounding box center [435, 244] width 217 height 37
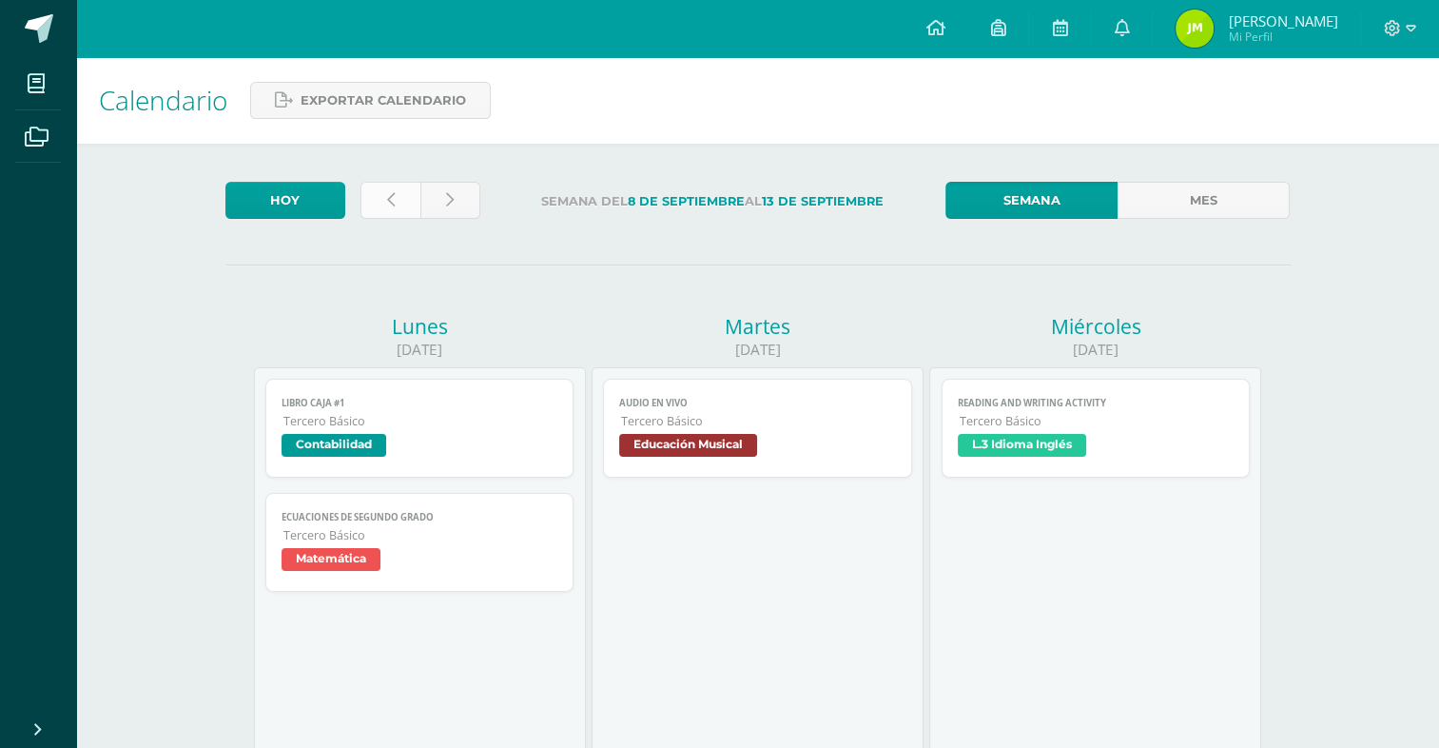
click at [391, 216] on link at bounding box center [390, 200] width 60 height 37
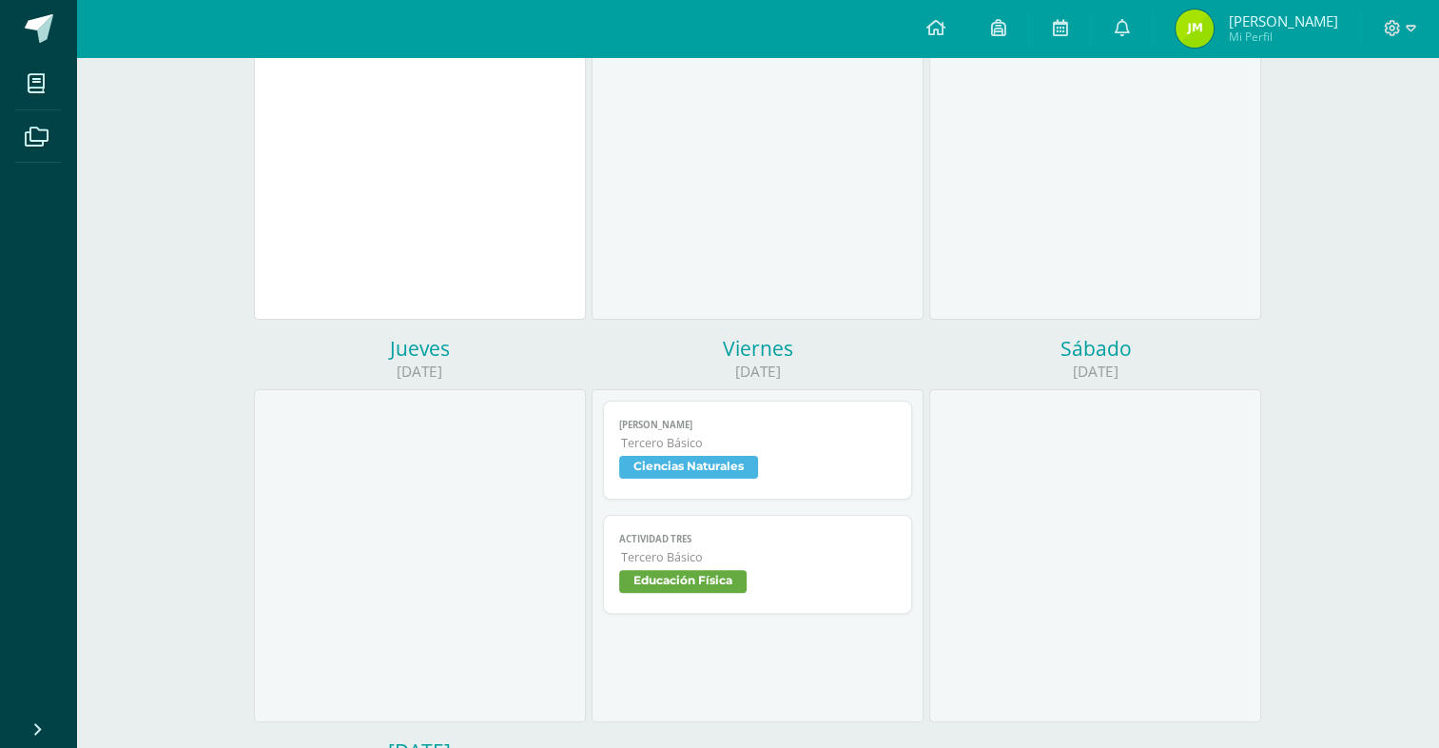
scroll to position [666, 0]
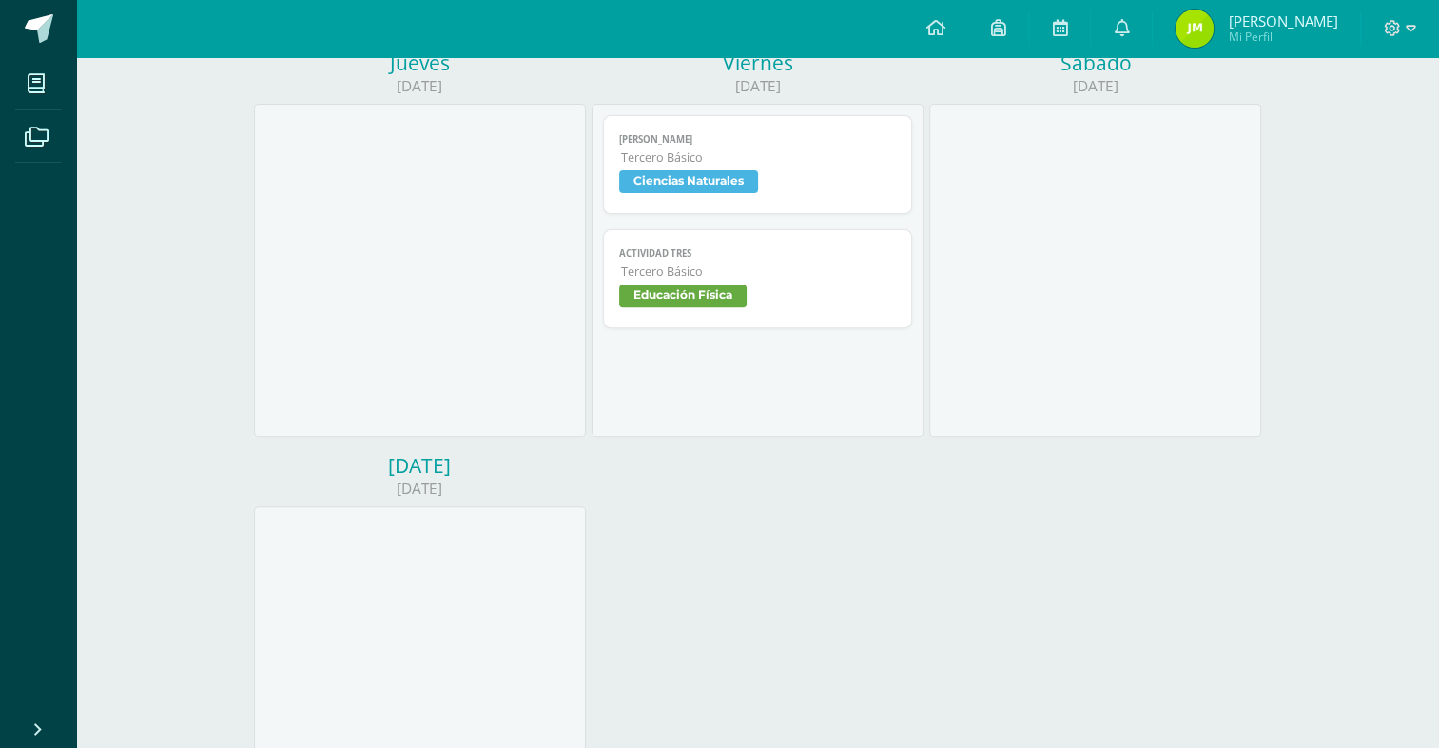
click at [708, 166] on span "Tercero Básico" at bounding box center [758, 157] width 275 height 16
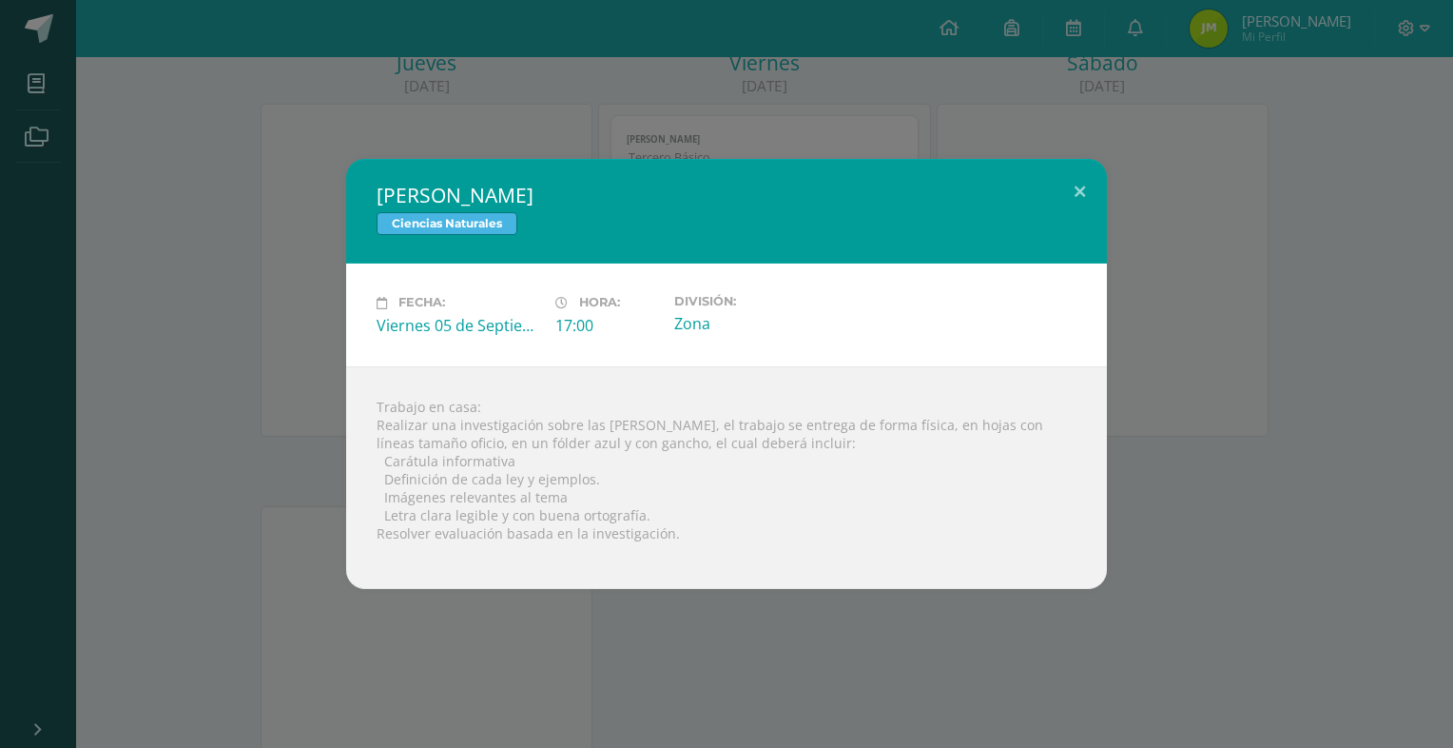
drag, startPoint x: 413, startPoint y: 499, endPoint x: 423, endPoint y: 497, distance: 10.6
click at [420, 498] on div "Trabajo en casa: Realizar una investigación sobre las [PERSON_NAME], el trabajo…" at bounding box center [726, 477] width 761 height 223
drag, startPoint x: 423, startPoint y: 497, endPoint x: 424, endPoint y: 533, distance: 35.2
click at [424, 533] on div "Trabajo en casa: Realizar una investigación sobre las Leyes de Newton, el traba…" at bounding box center [726, 477] width 761 height 223
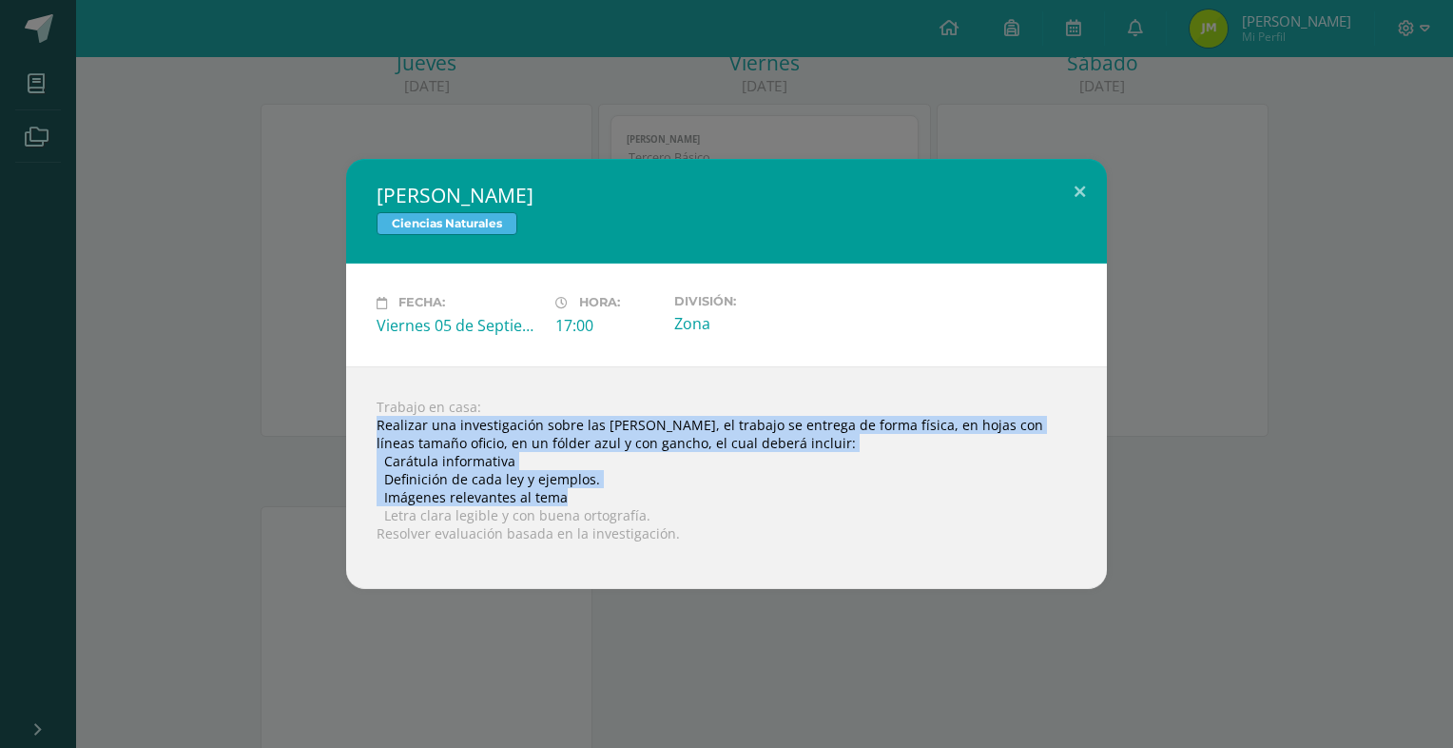
drag, startPoint x: 370, startPoint y: 425, endPoint x: 674, endPoint y: 491, distance: 311.4
click at [674, 491] on div "Trabajo en casa: Realizar una investigación sobre las Leyes de Newton, el traba…" at bounding box center [726, 477] width 761 height 223
copy div "Realizar una investigación sobre las Leyes de Newton, el trabajo se entrega de …"
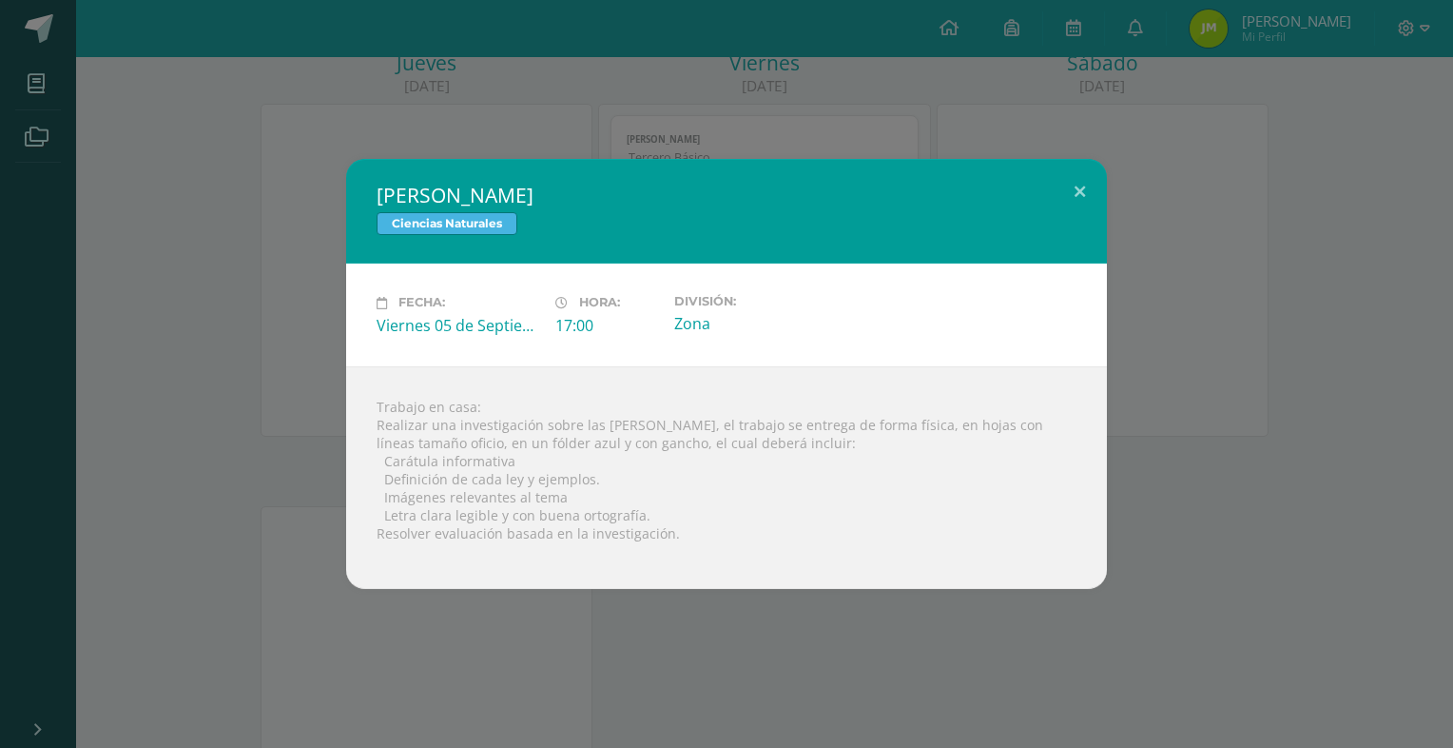
click at [104, 299] on div "Leyes de Newton Ciencias Naturales Fecha: Viernes 05 de Septiembre Hora: 17:00 …" at bounding box center [727, 373] width 1438 height 429
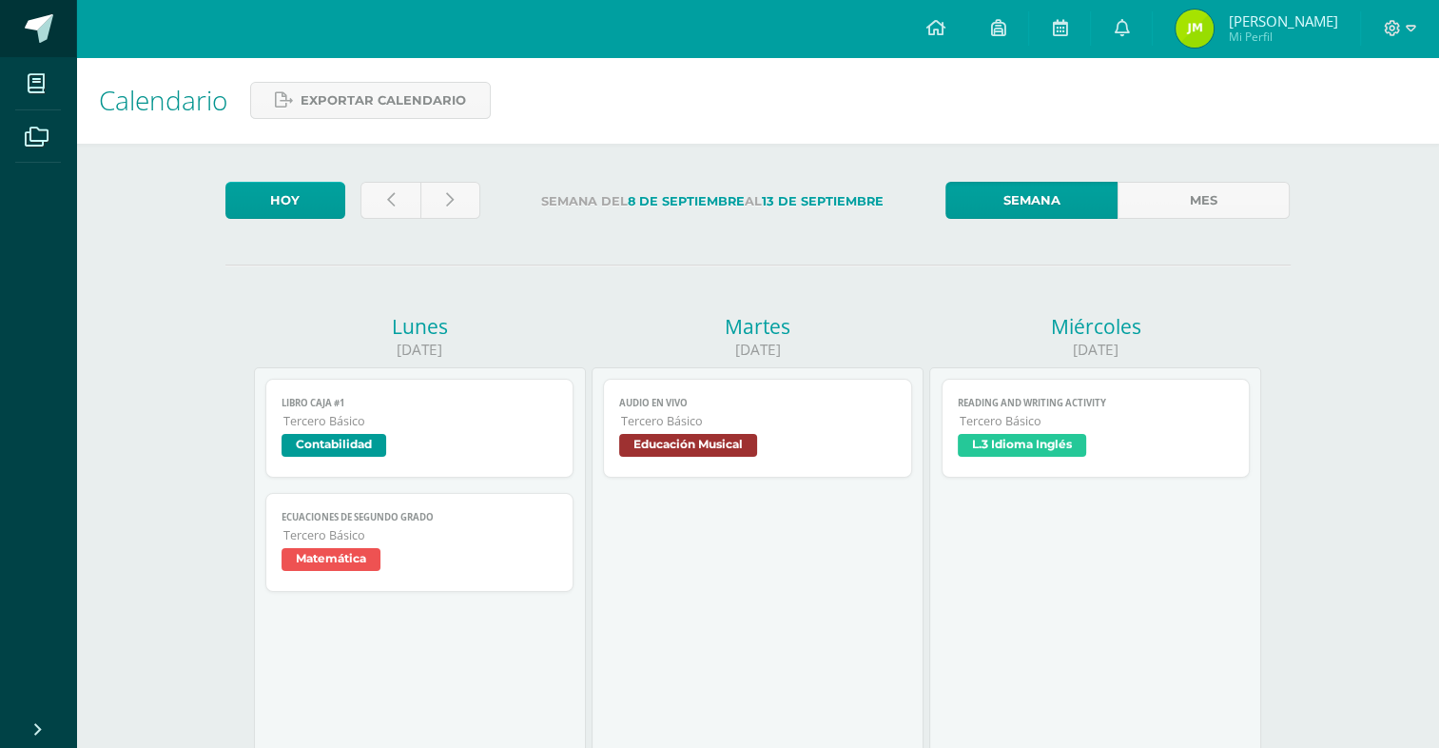
click at [13, 29] on link at bounding box center [38, 28] width 76 height 57
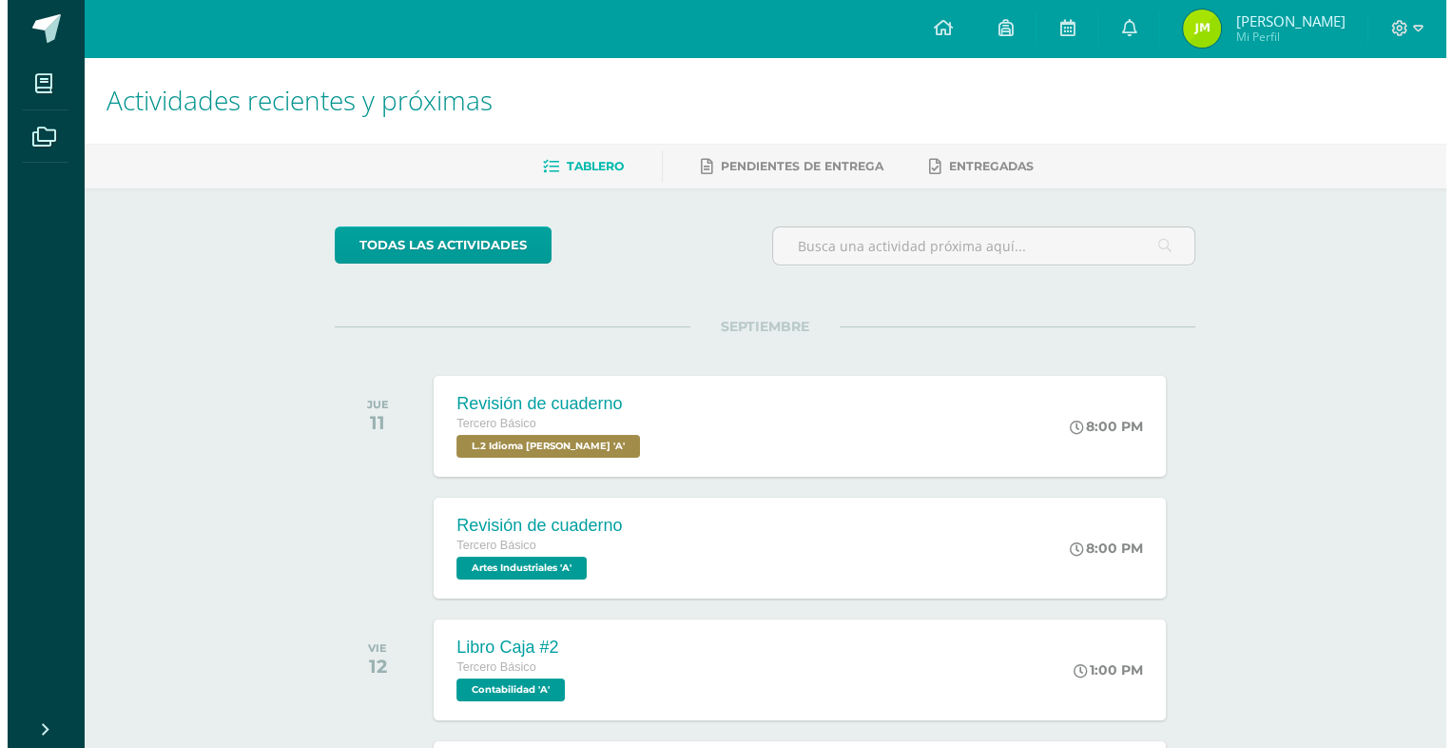
scroll to position [457, 0]
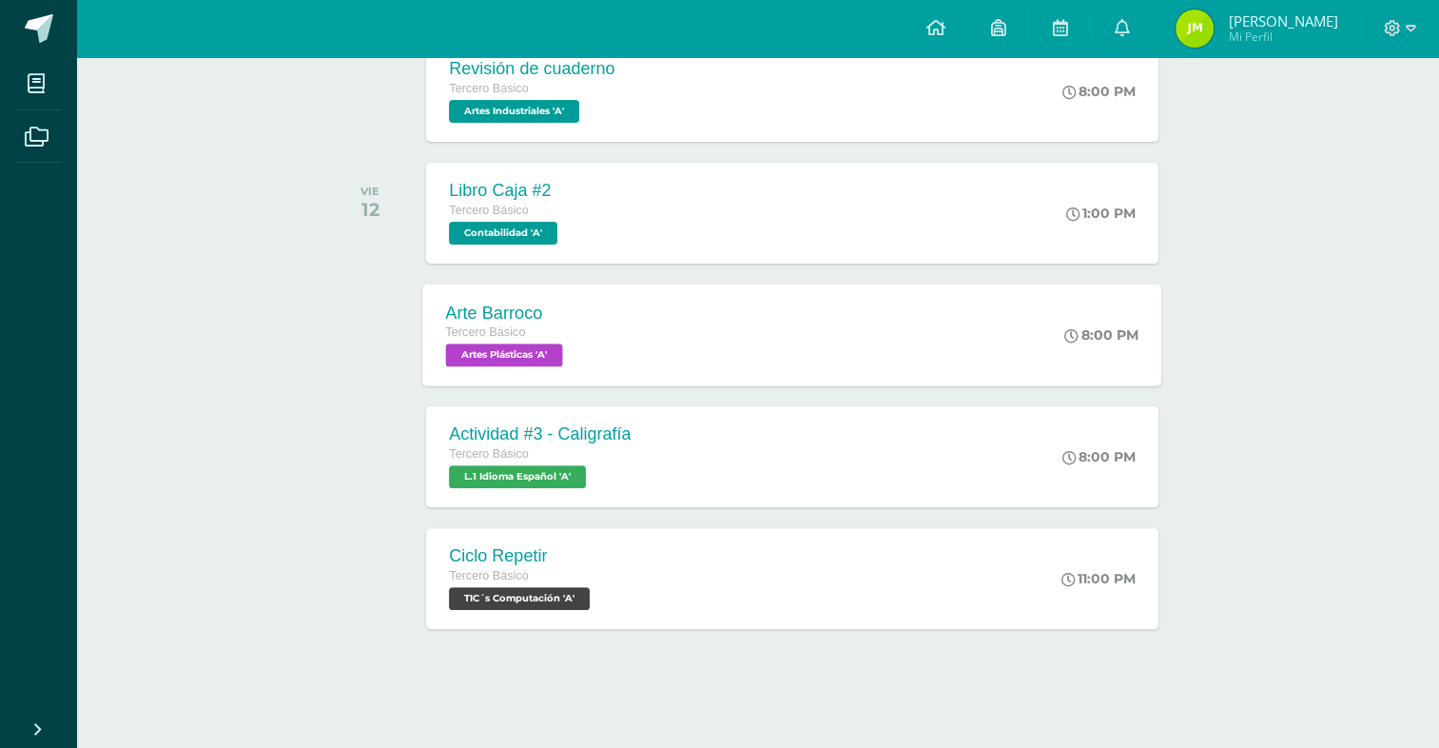
click at [728, 344] on div "Arte Barroco Tercero Básico Artes Plásticas 'A' 8:00 PM Arte Barroco Artes Plás…" at bounding box center [792, 334] width 739 height 102
